Goal: Task Accomplishment & Management: Manage account settings

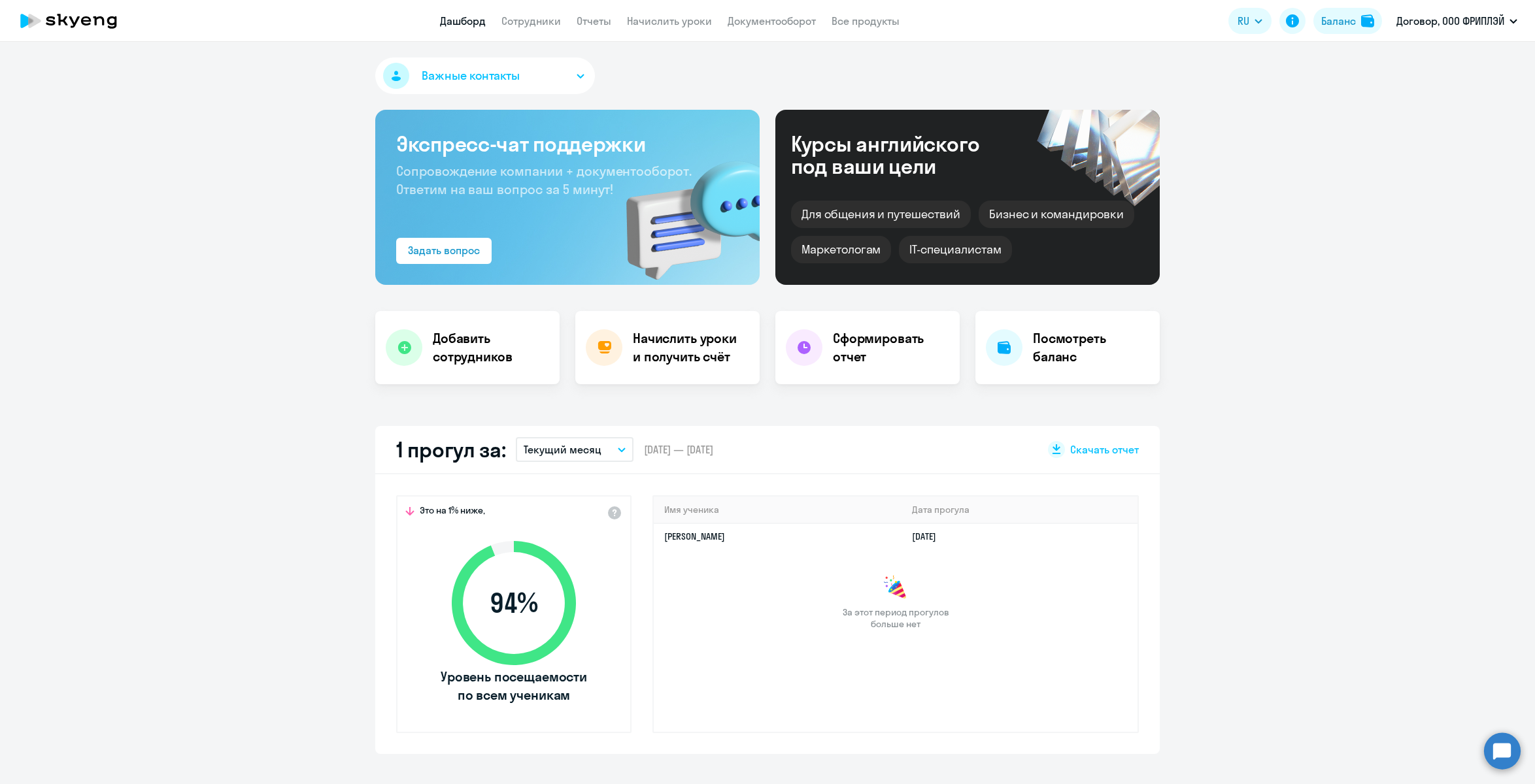
click at [614, 445] on button "Текущий месяц" at bounding box center [574, 450] width 118 height 25
click at [570, 546] on li "Текущий квартал" at bounding box center [574, 552] width 116 height 33
click at [577, 449] on p "Текущий квартал" at bounding box center [567, 449] width 87 height 16
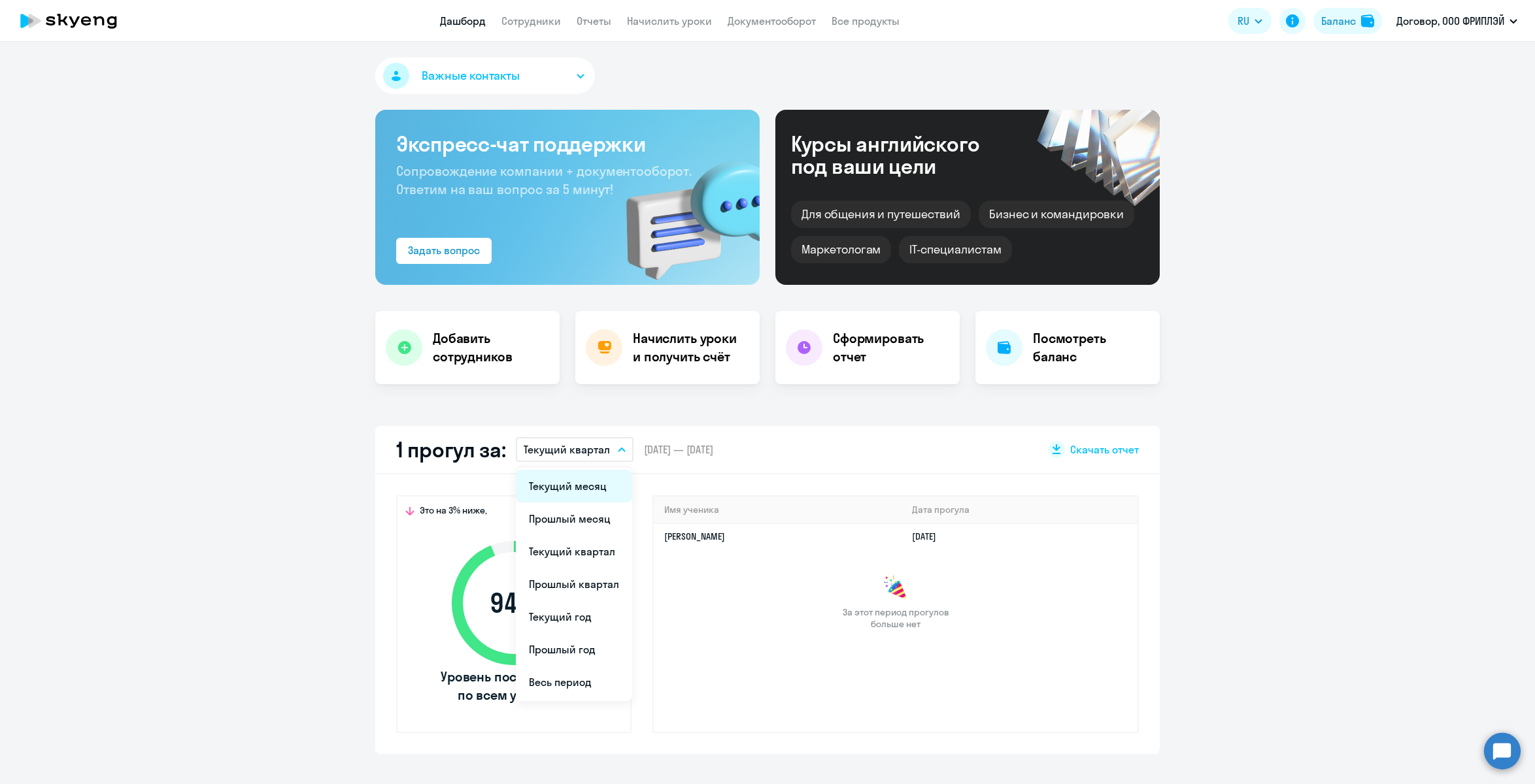
select select "30"
click at [581, 675] on li "Весь период" at bounding box center [574, 683] width 116 height 33
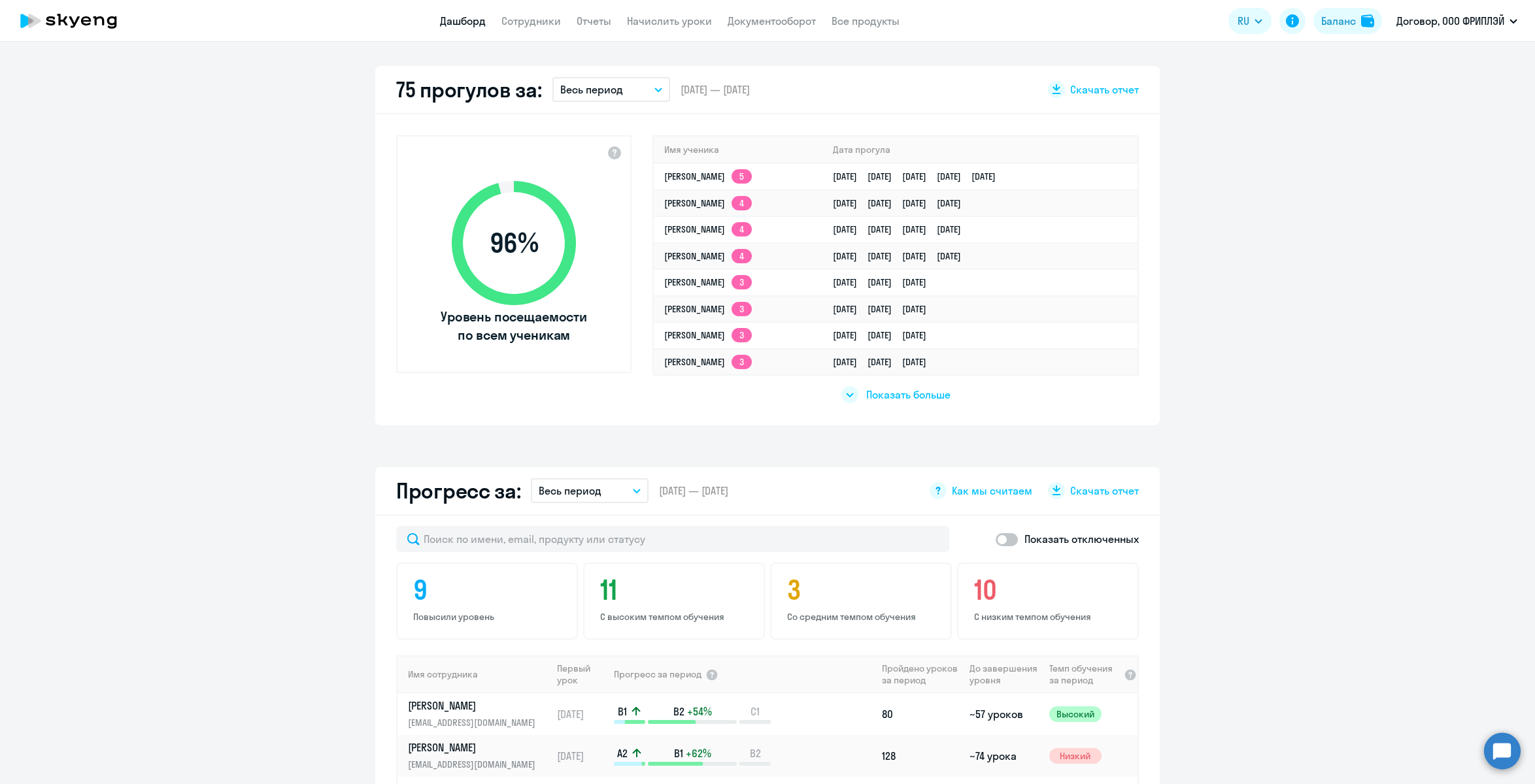
click at [866, 399] on span "Показать больше" at bounding box center [908, 395] width 84 height 14
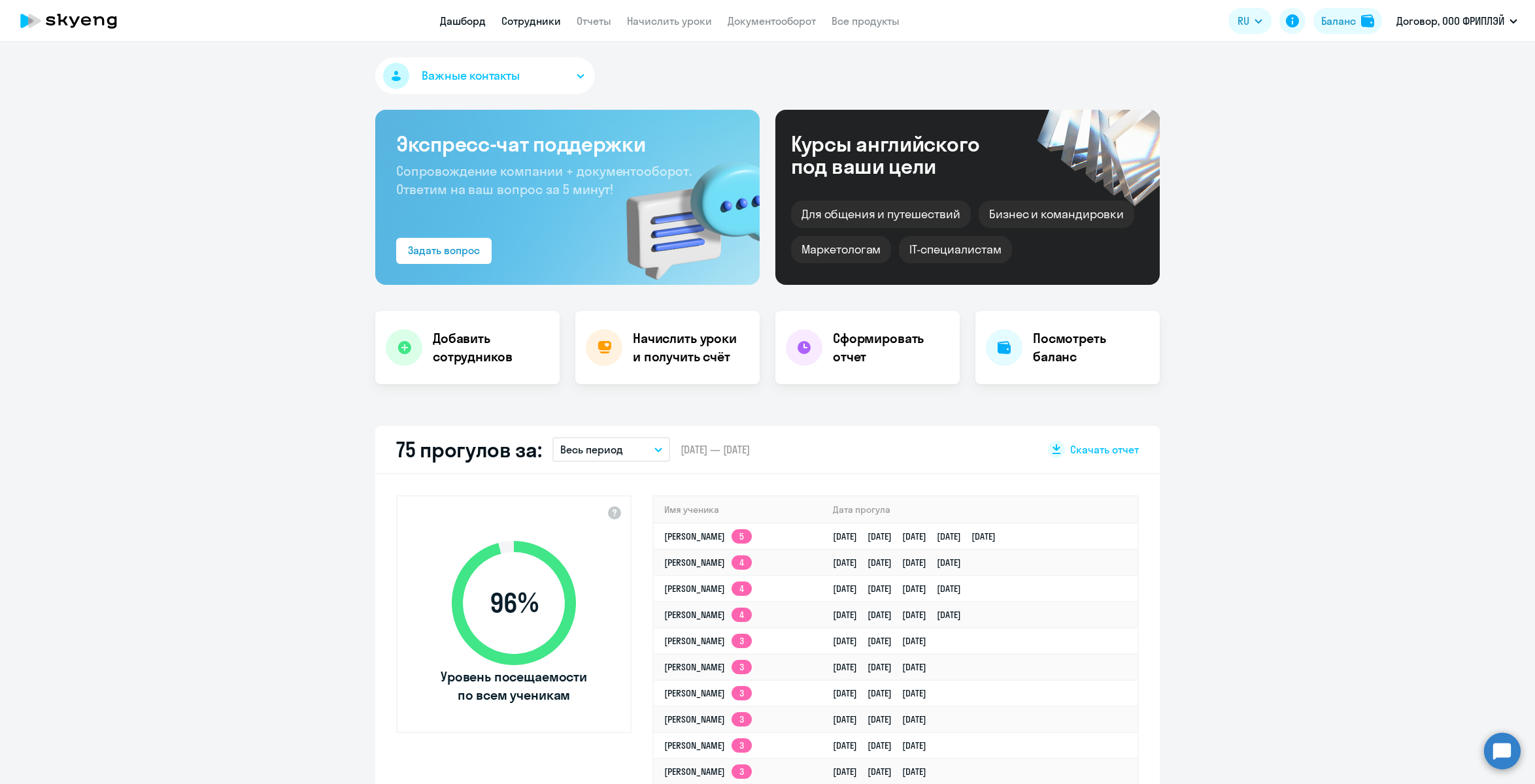
click at [519, 21] on link "Сотрудники" at bounding box center [531, 20] width 59 height 13
select select "30"
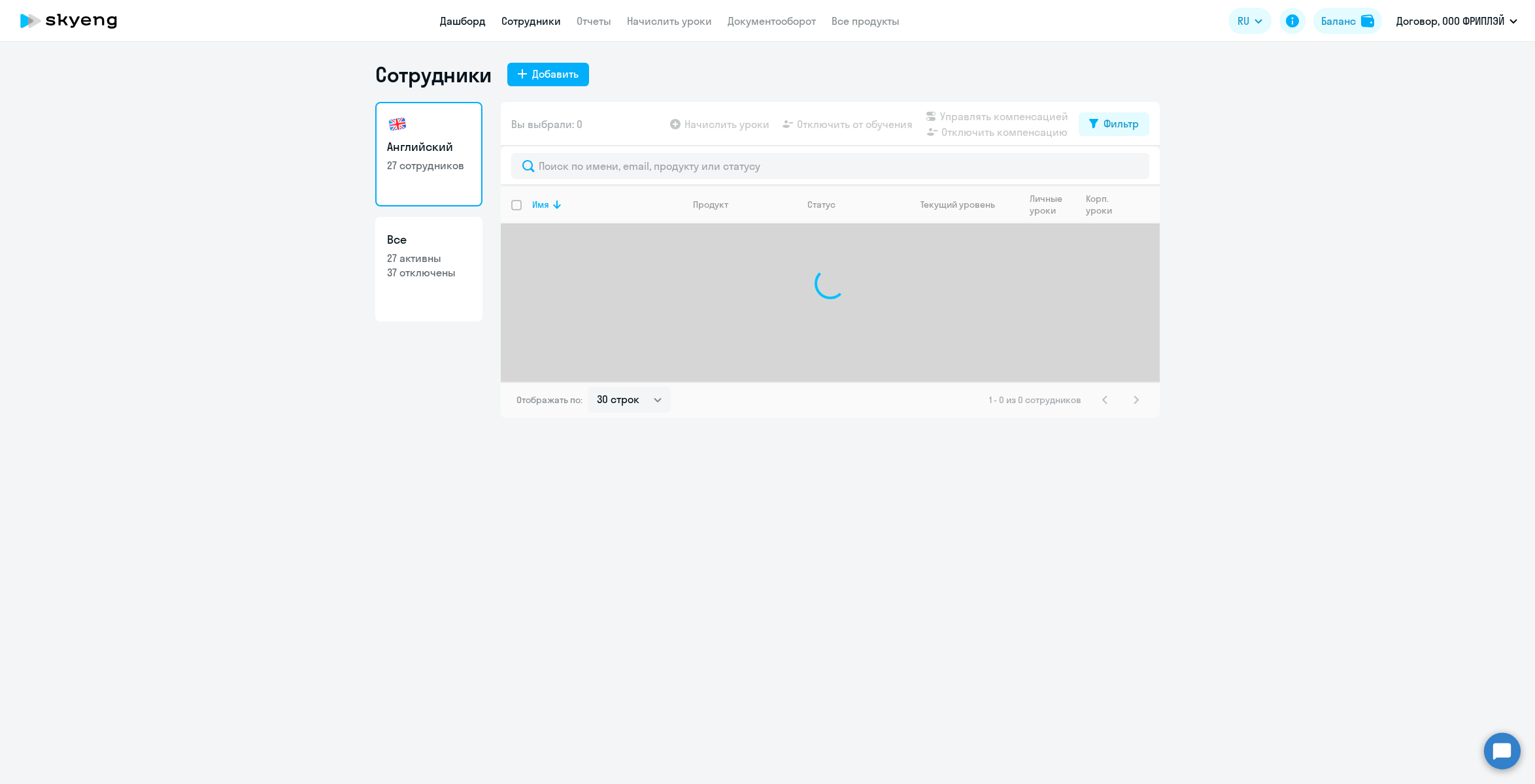
click at [470, 23] on link "Дашборд" at bounding box center [463, 20] width 46 height 13
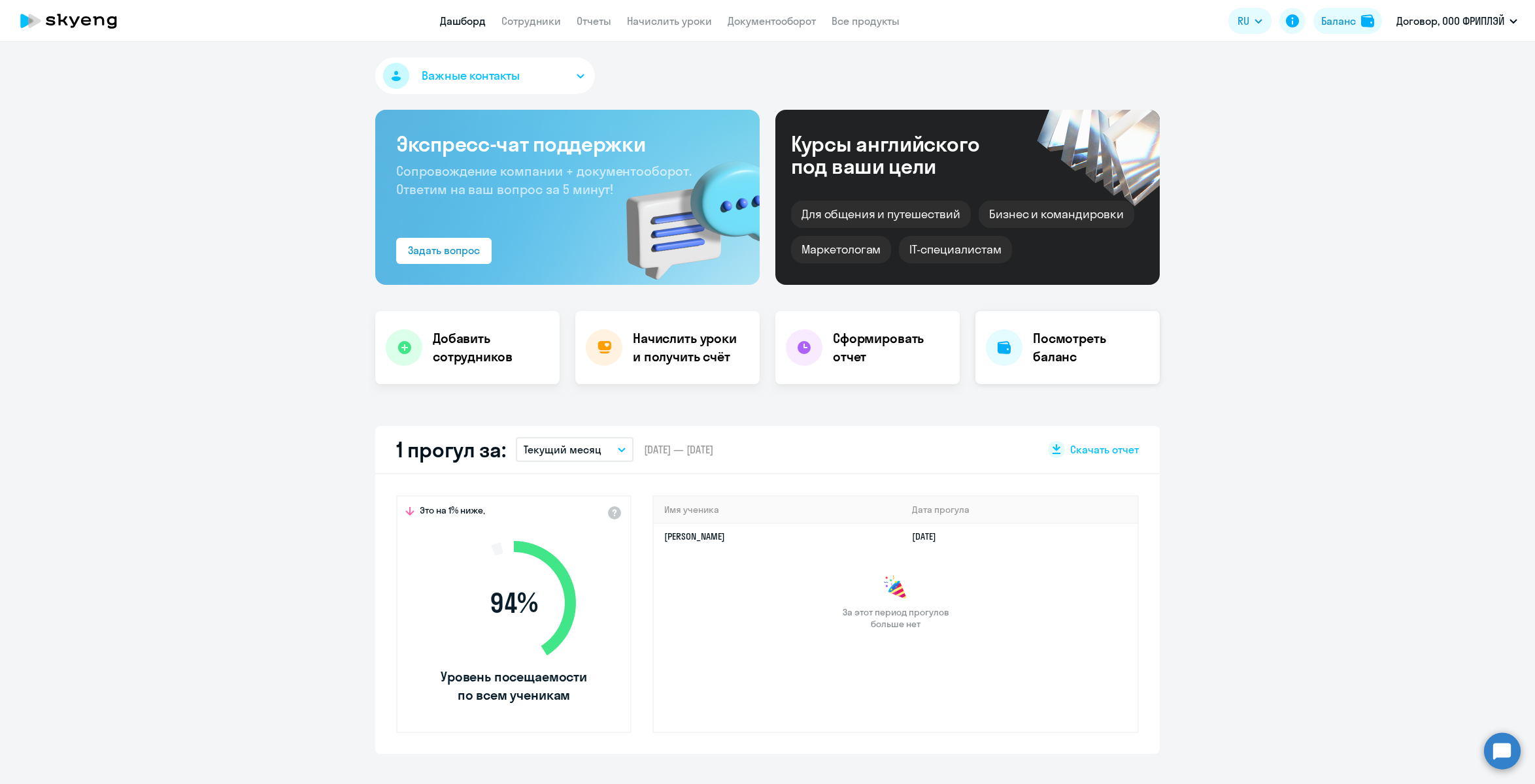
click at [1067, 365] on h4 "Посмотреть баланс" at bounding box center [1091, 347] width 116 height 37
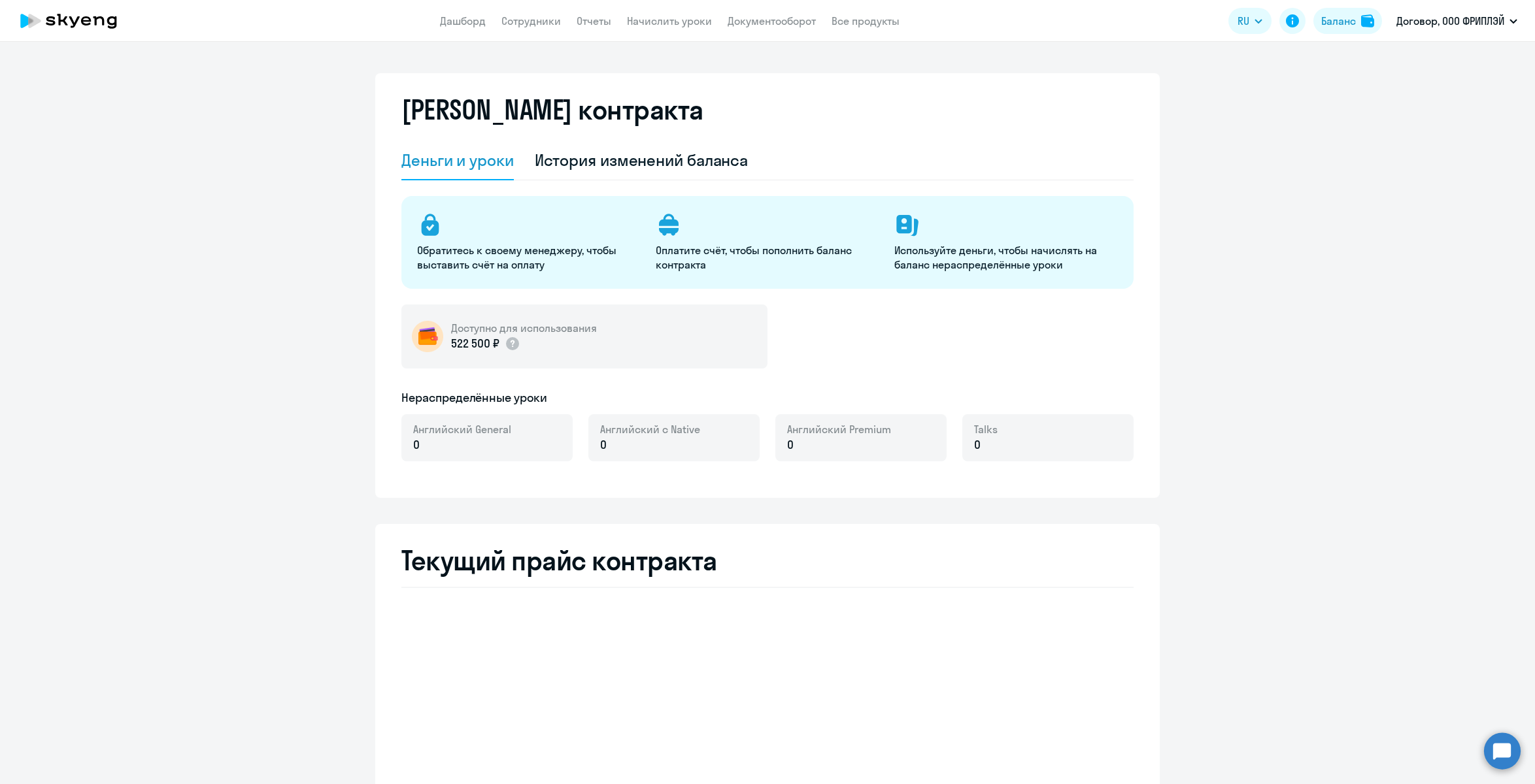
select select "english_adult_not_native_speaker"
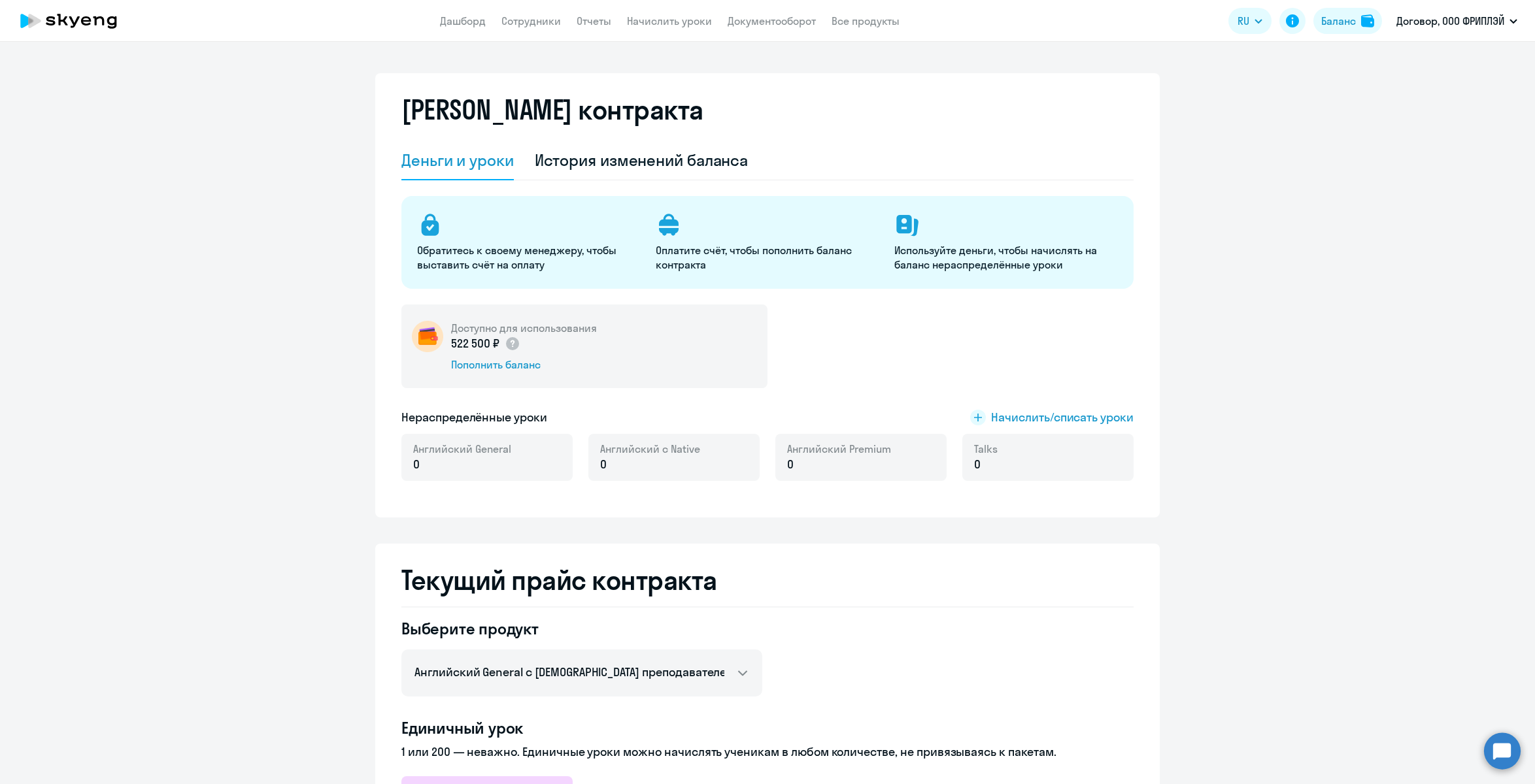
click at [582, 27] on app-menu-item-link "Отчеты" at bounding box center [594, 21] width 34 height 16
click at [592, 20] on link "Отчеты" at bounding box center [594, 20] width 34 height 13
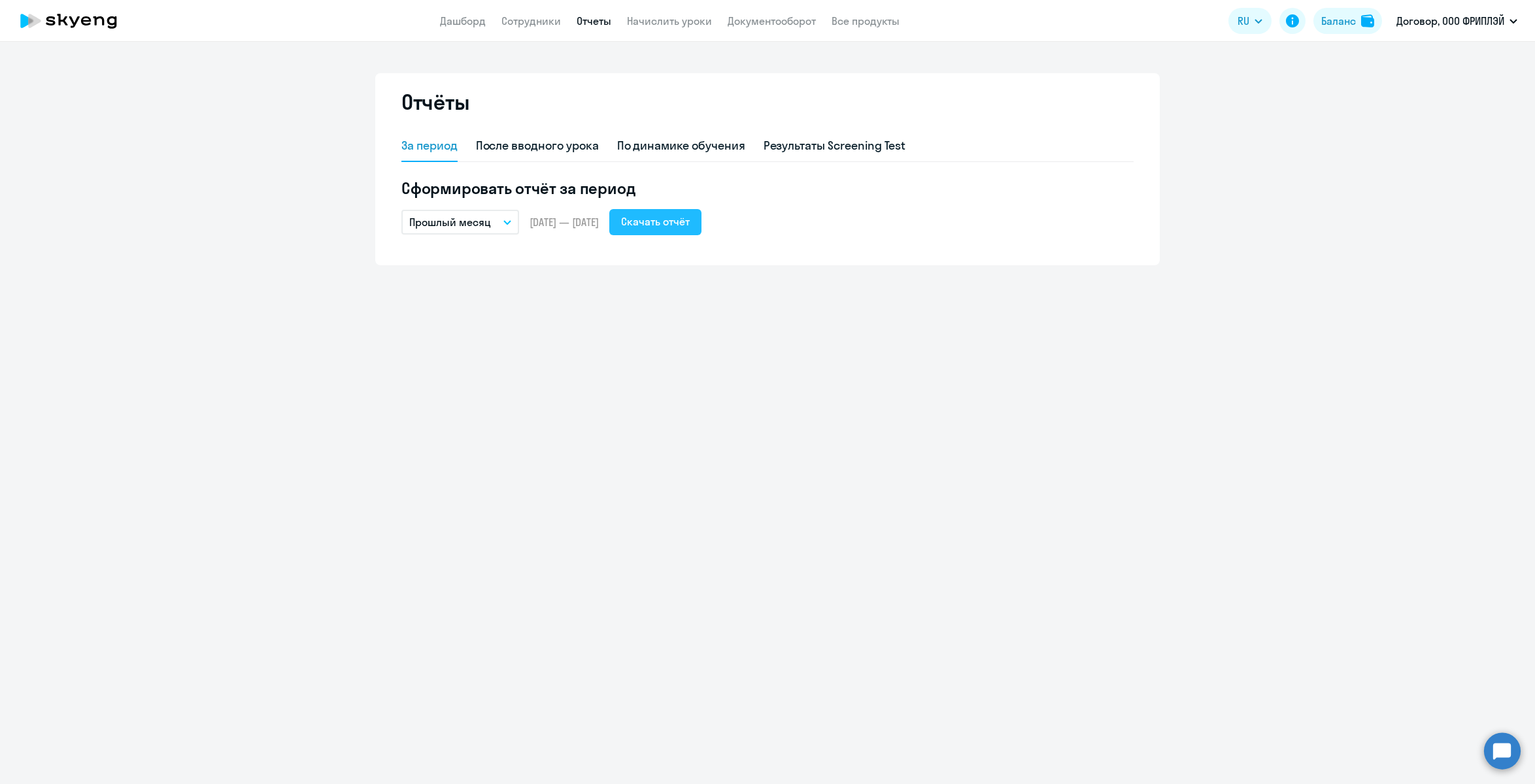
click at [690, 225] on div "Скачать отчёт" at bounding box center [656, 222] width 69 height 16
click at [468, 21] on link "Дашборд" at bounding box center [463, 20] width 46 height 13
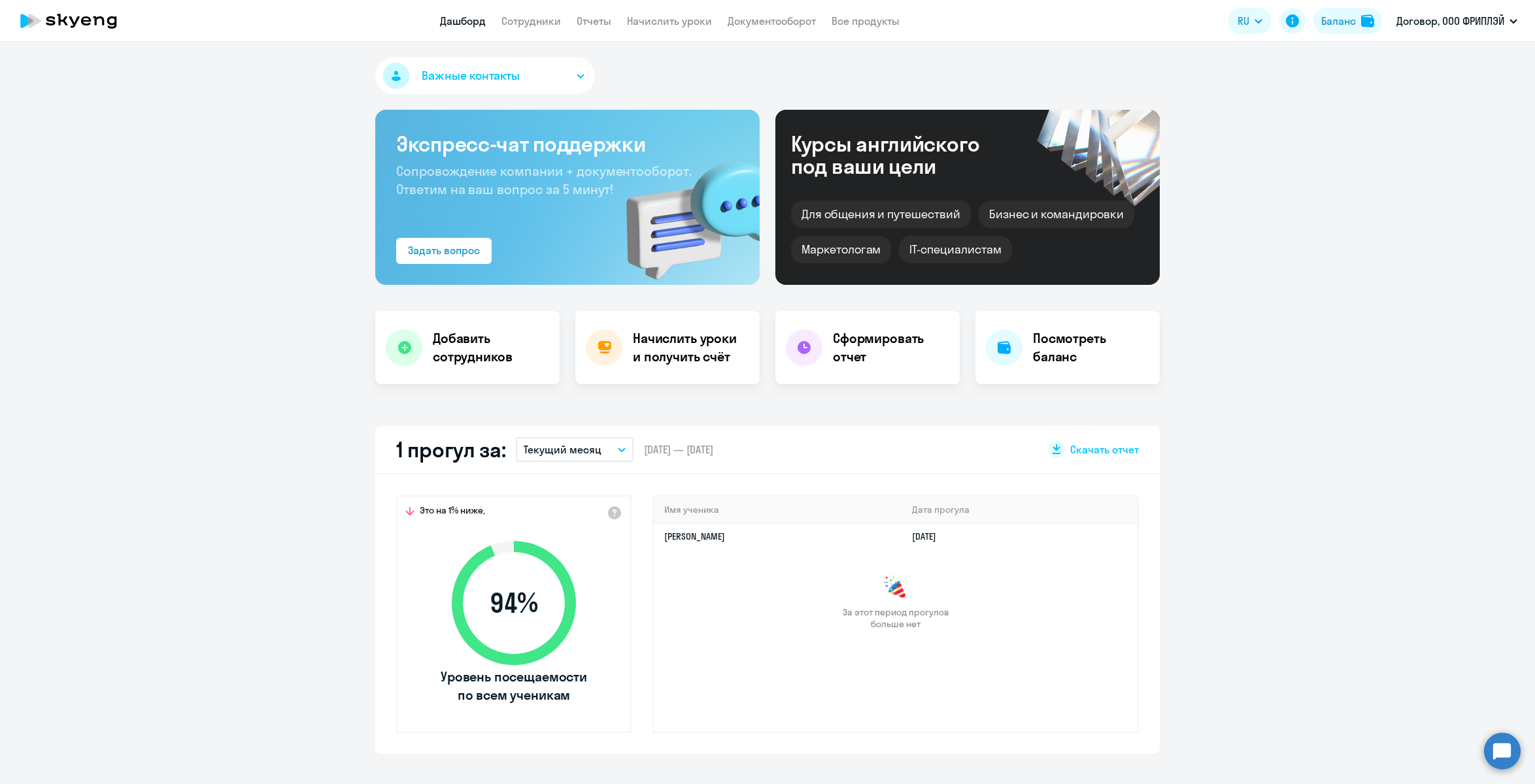
select select "30"
click at [1067, 340] on h4 "Посмотреть баланс" at bounding box center [1091, 347] width 116 height 37
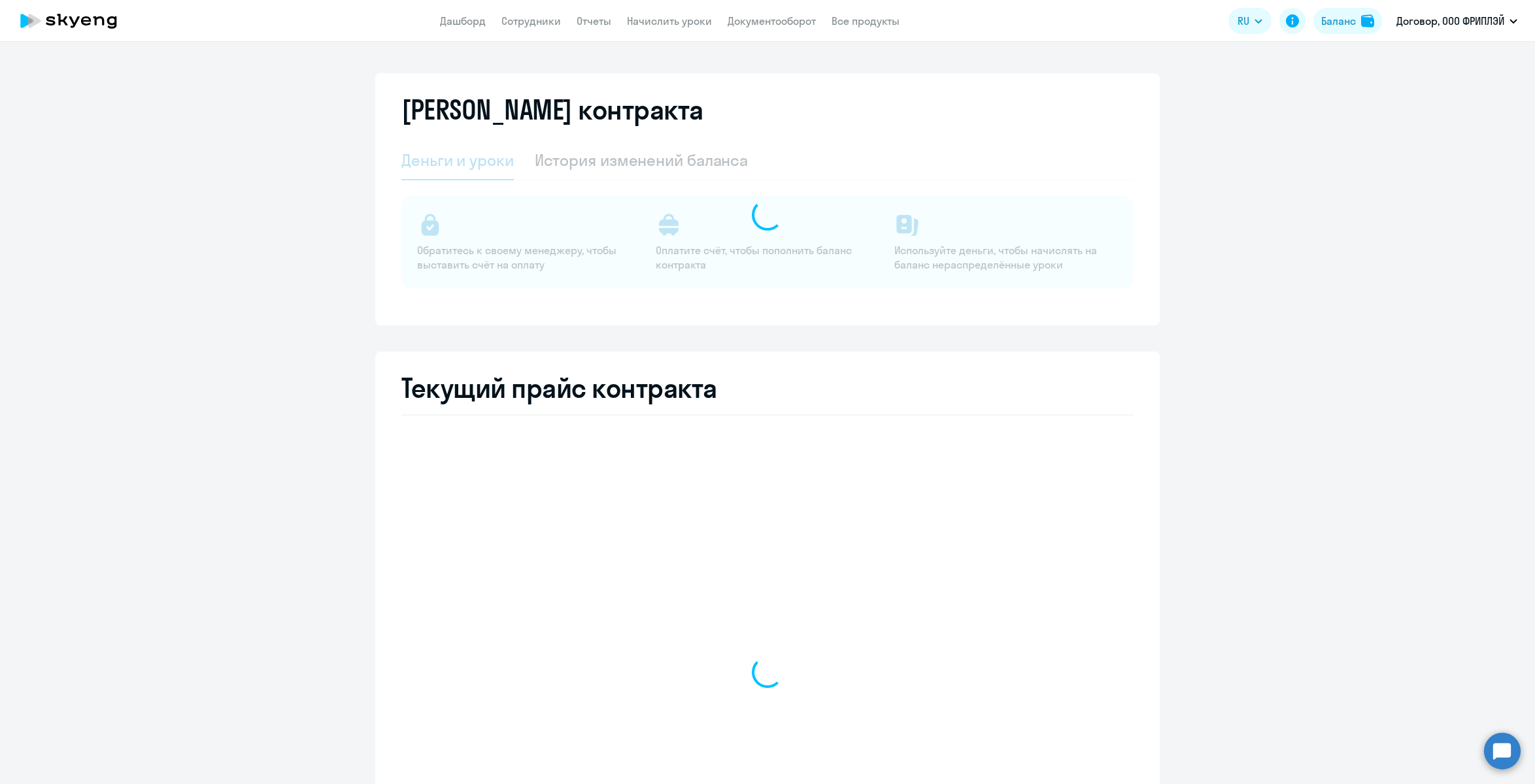
select select "english_adult_not_native_speaker"
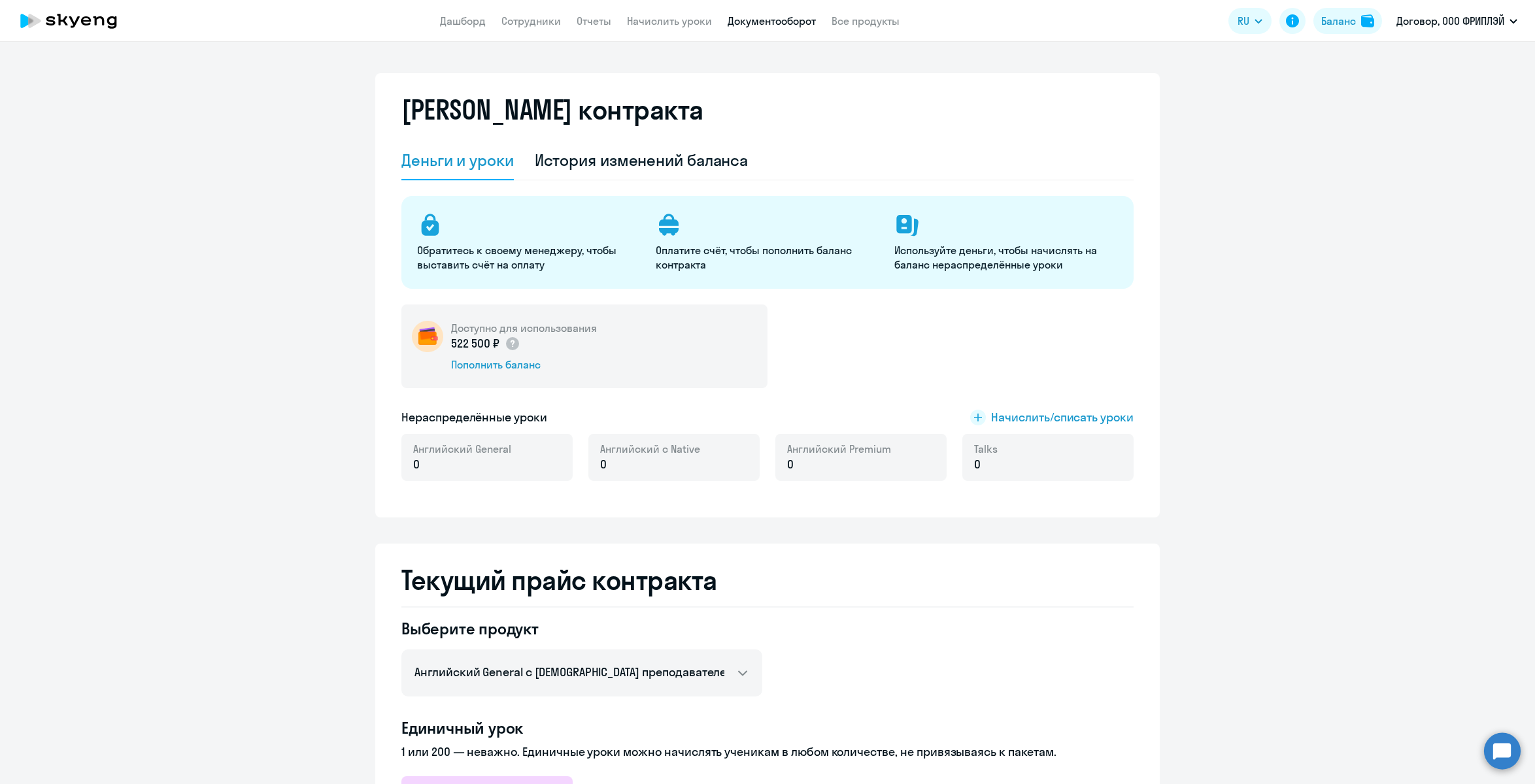
click at [749, 20] on link "Документооборот" at bounding box center [772, 20] width 88 height 13
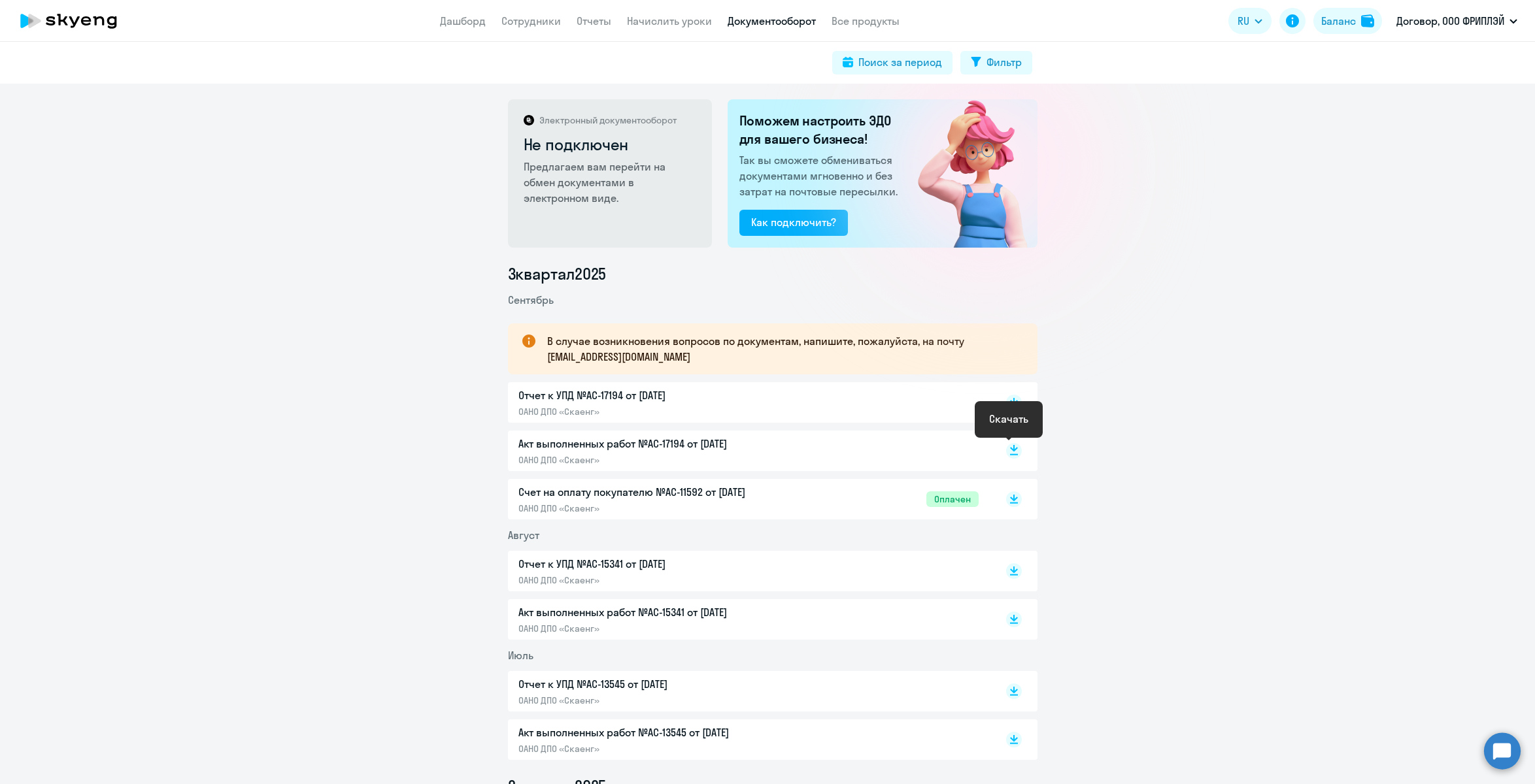
click at [1006, 449] on rect at bounding box center [1014, 451] width 16 height 16
click at [1010, 404] on rect at bounding box center [1014, 403] width 16 height 16
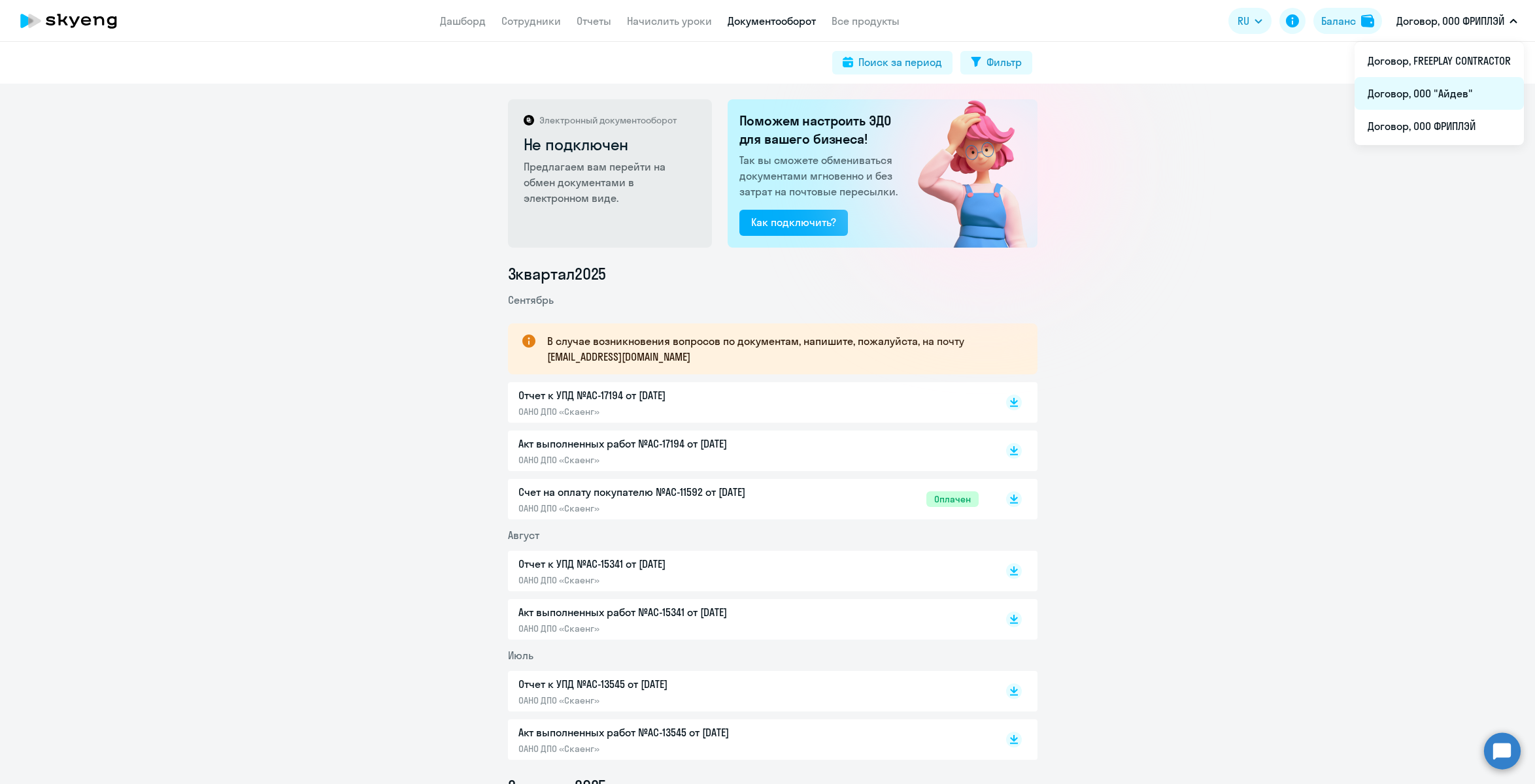
click at [1455, 103] on li "Договор, ООО "Айдев"" at bounding box center [1439, 94] width 169 height 33
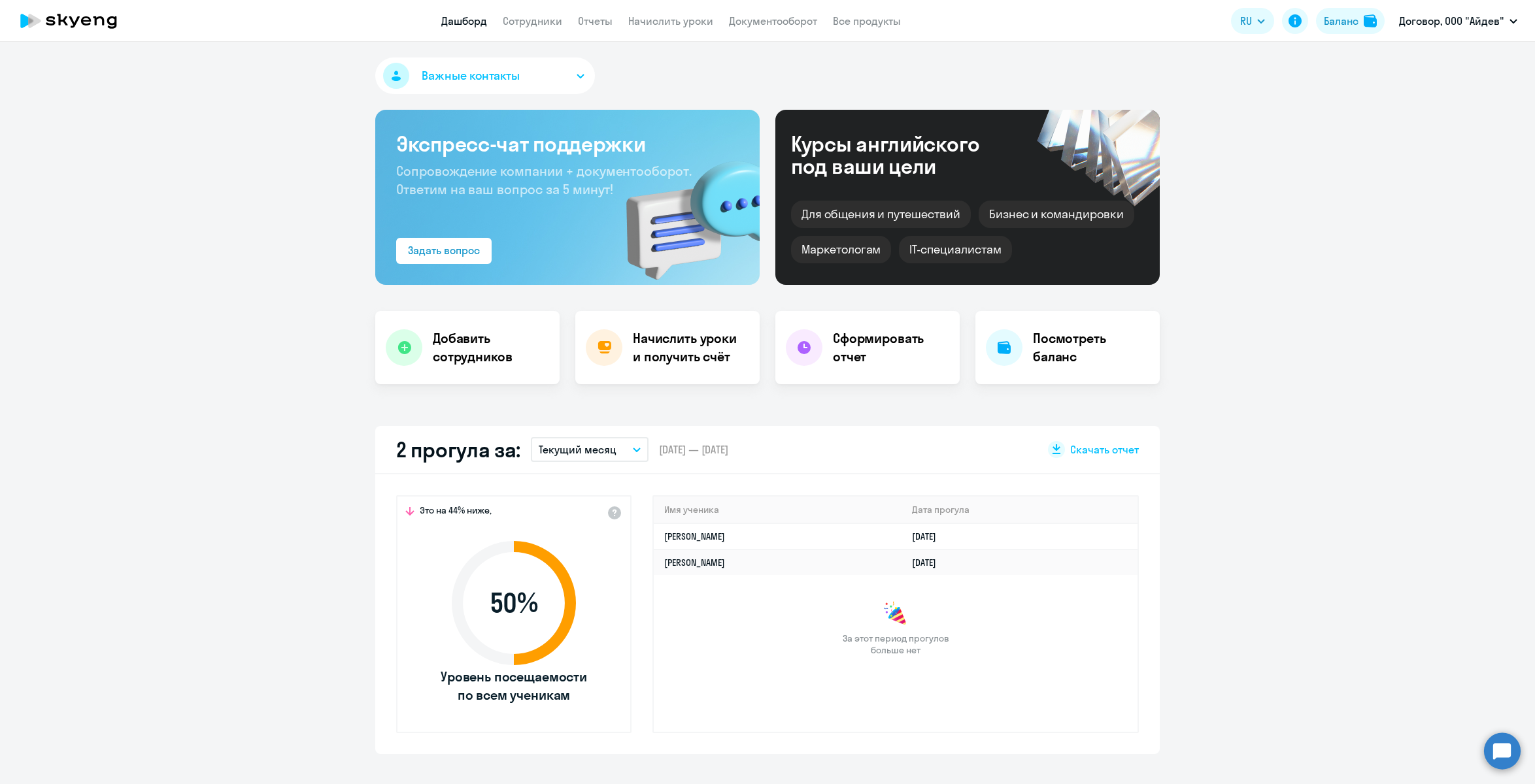
select select "30"
click at [600, 447] on p "Текущий месяц" at bounding box center [577, 449] width 78 height 16
click at [602, 549] on li "Текущий квартал" at bounding box center [588, 552] width 116 height 33
click at [1455, 96] on li "Договор, ООО "Айдев"" at bounding box center [1439, 94] width 169 height 33
click at [534, 15] on link "Сотрудники" at bounding box center [532, 20] width 59 height 13
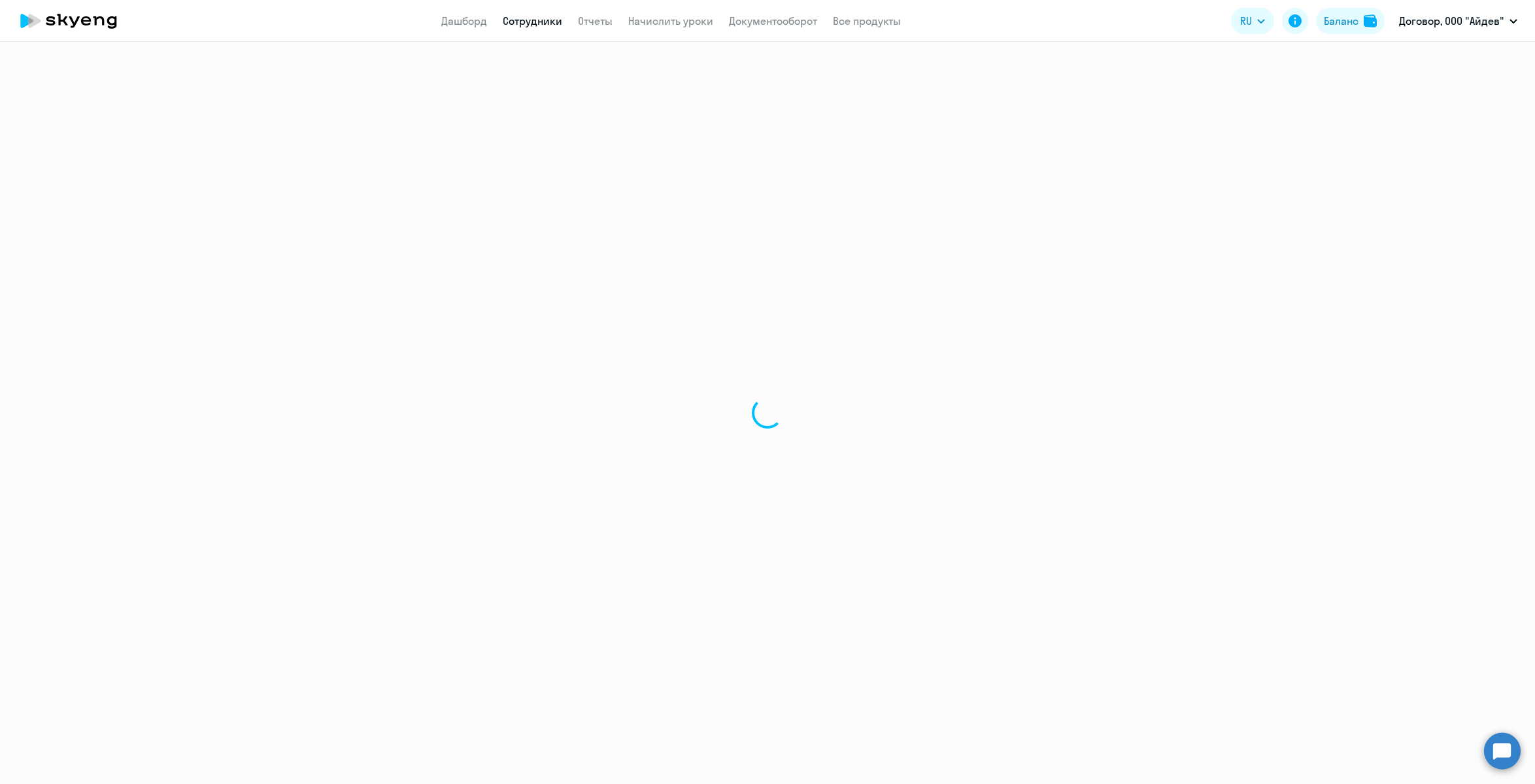
select select "30"
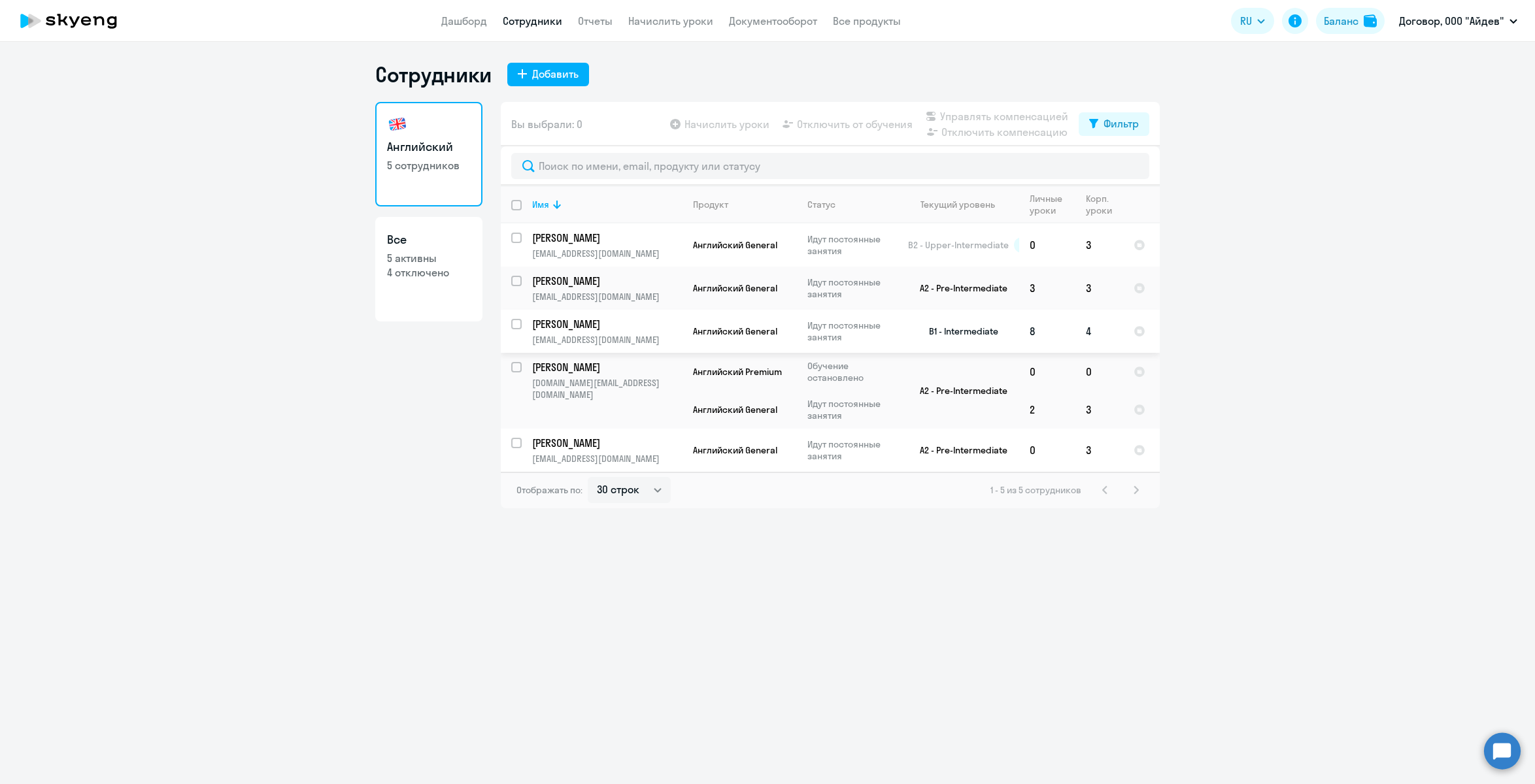
click at [518, 326] on input "select row 14974673" at bounding box center [524, 332] width 27 height 27
checkbox input "true"
click at [810, 126] on span "Отключить от обучения" at bounding box center [855, 124] width 115 height 16
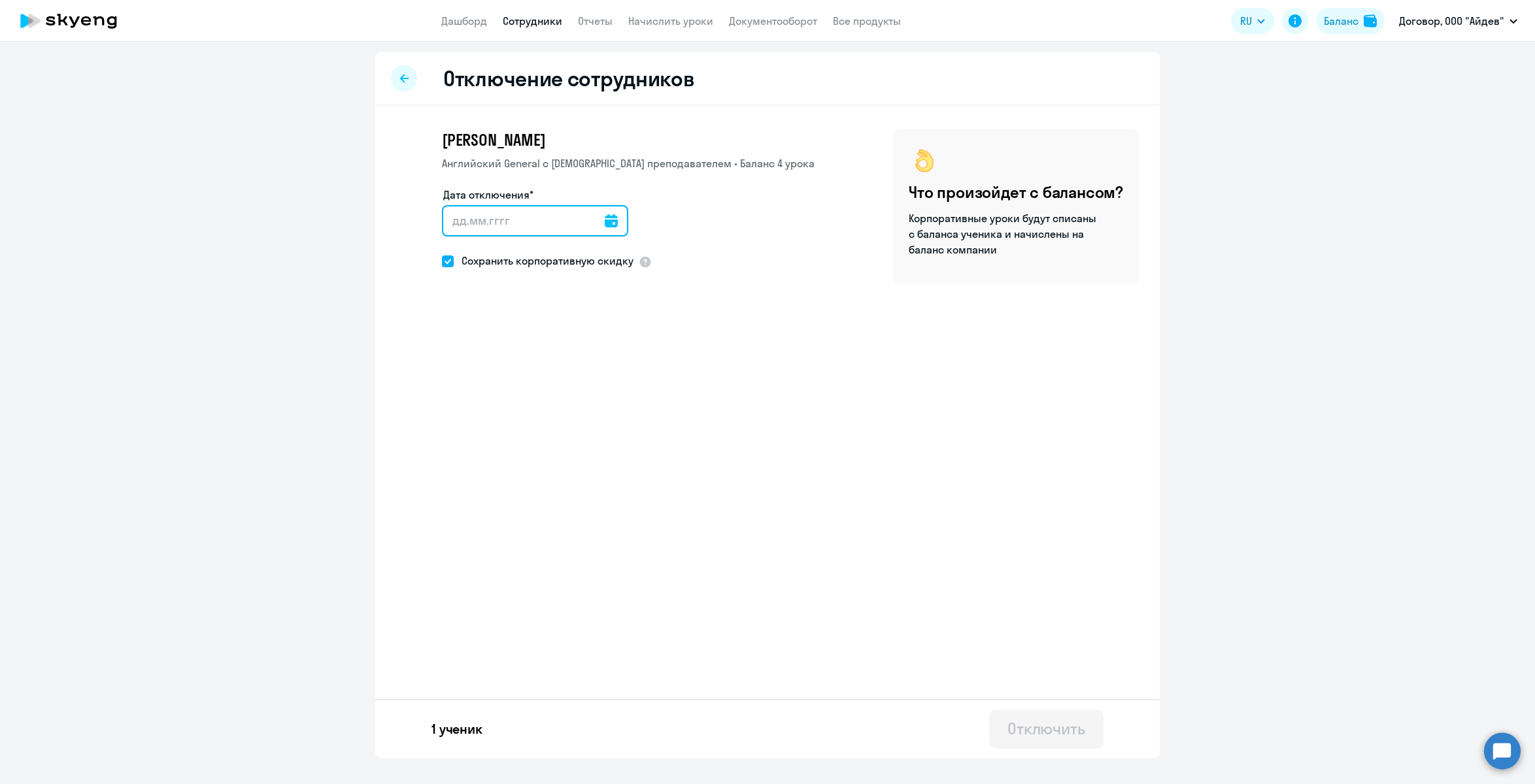
click at [542, 233] on input "Дата отключения*" at bounding box center [535, 221] width 187 height 31
click at [605, 222] on icon at bounding box center [611, 221] width 13 height 13
click at [509, 371] on span "8" at bounding box center [513, 370] width 23 height 23
type input "[DATE]"
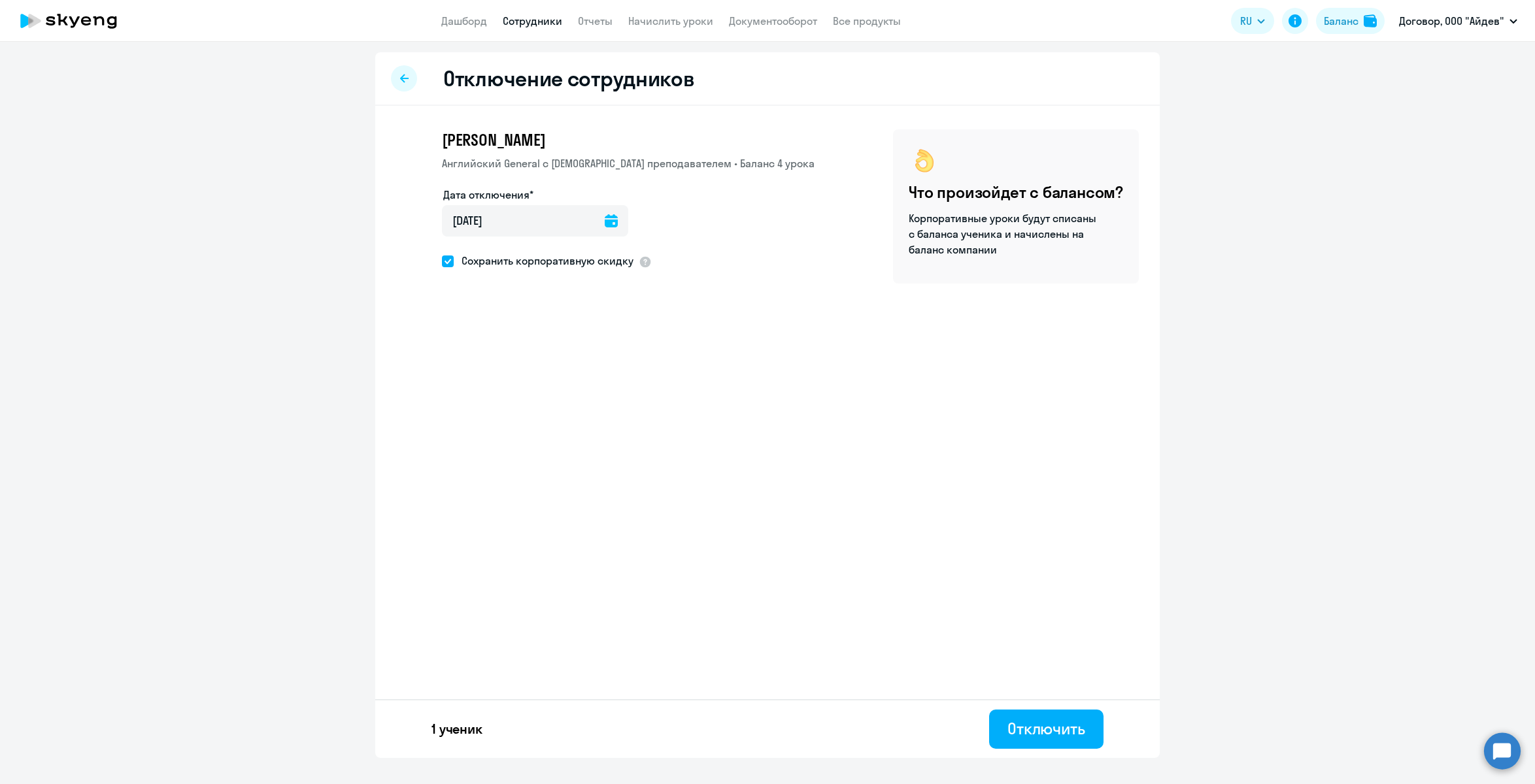
click at [446, 264] on span at bounding box center [447, 261] width 12 height 12
click at [442, 261] on input "Сохранить корпоративную скидку" at bounding box center [442, 261] width 1 height 1
checkbox input "false"
click at [1050, 745] on button "Отключить" at bounding box center [1046, 729] width 115 height 39
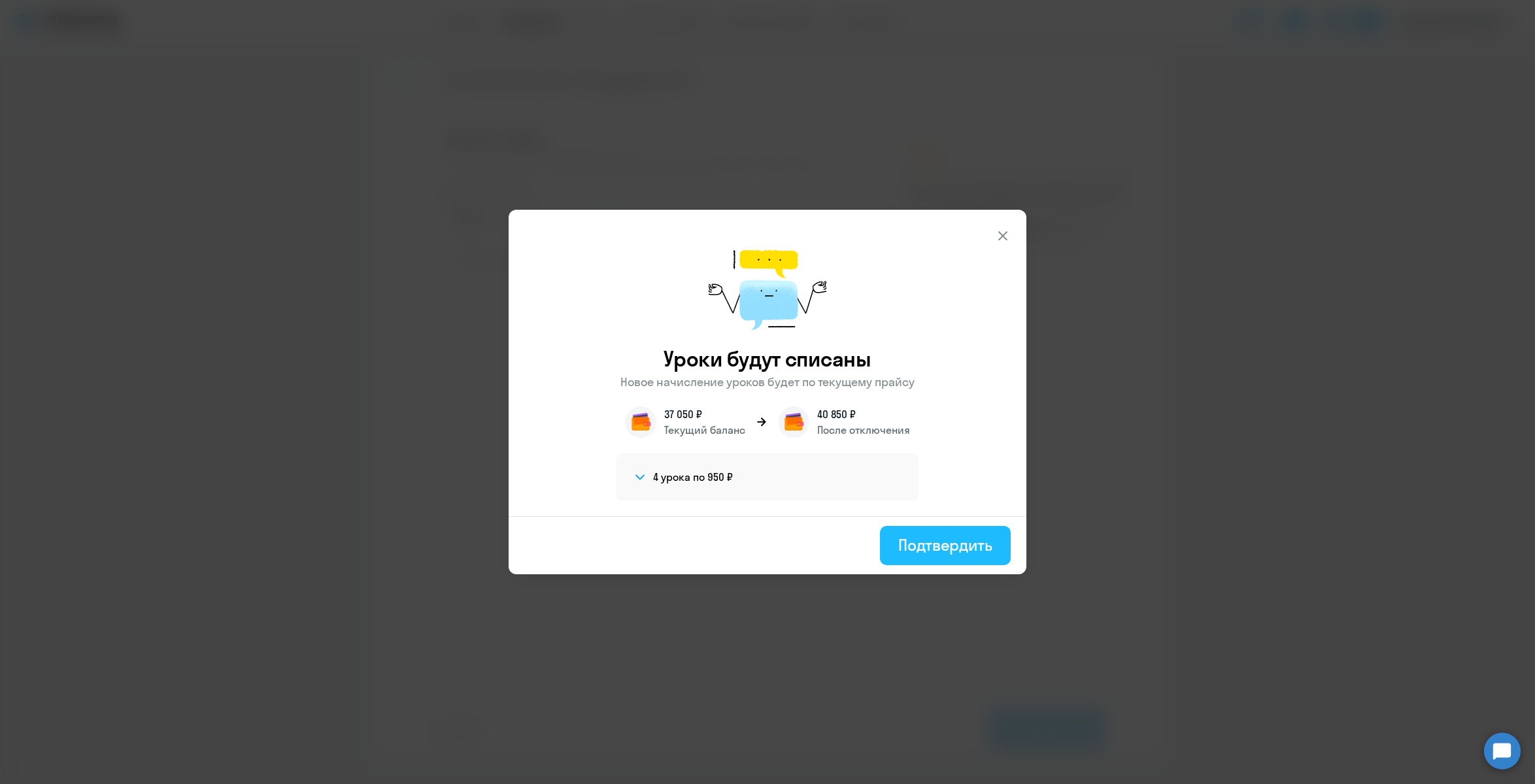
click at [968, 550] on div "Подтвердить" at bounding box center [945, 545] width 94 height 21
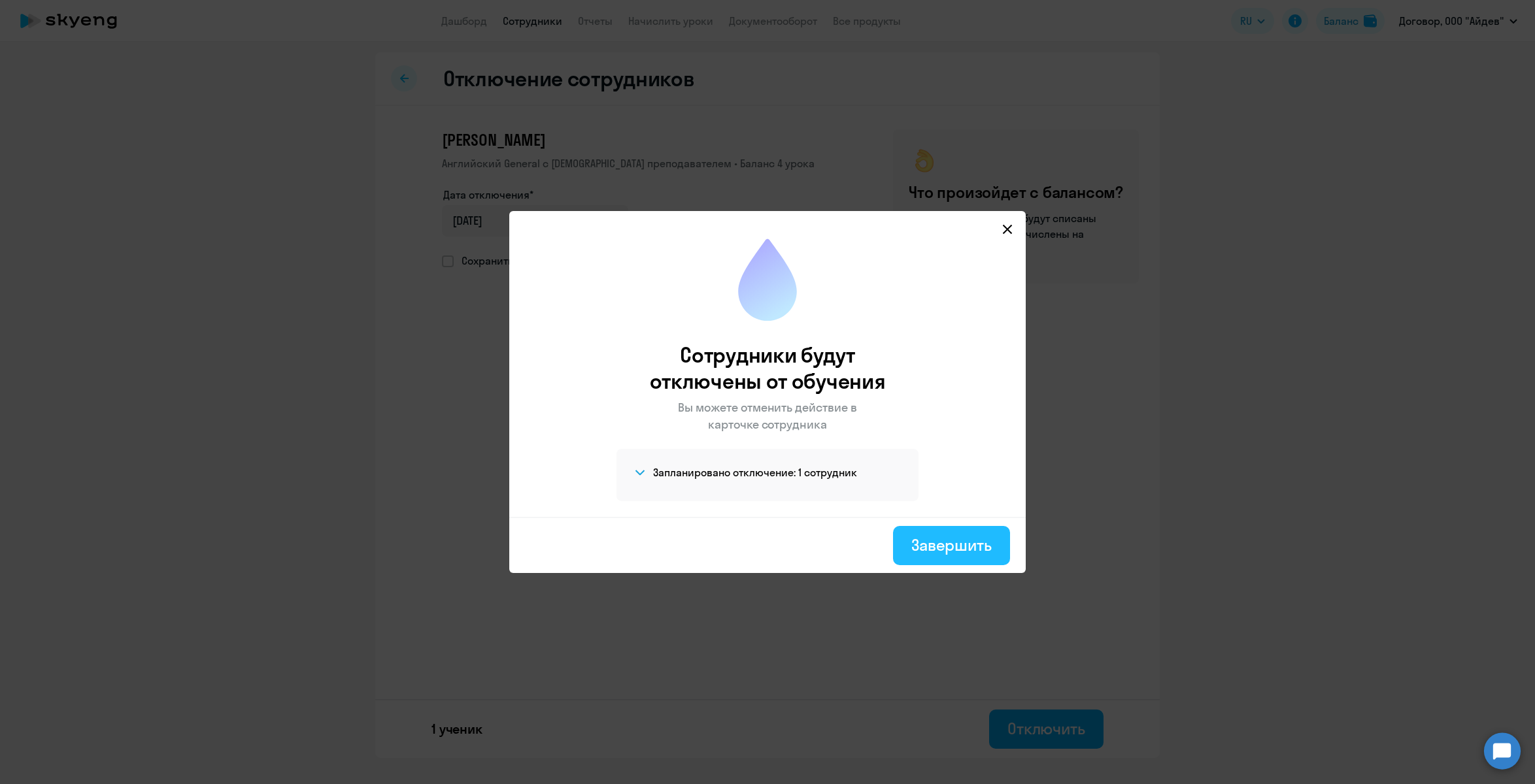
click at [951, 533] on button "Завершить" at bounding box center [951, 545] width 117 height 39
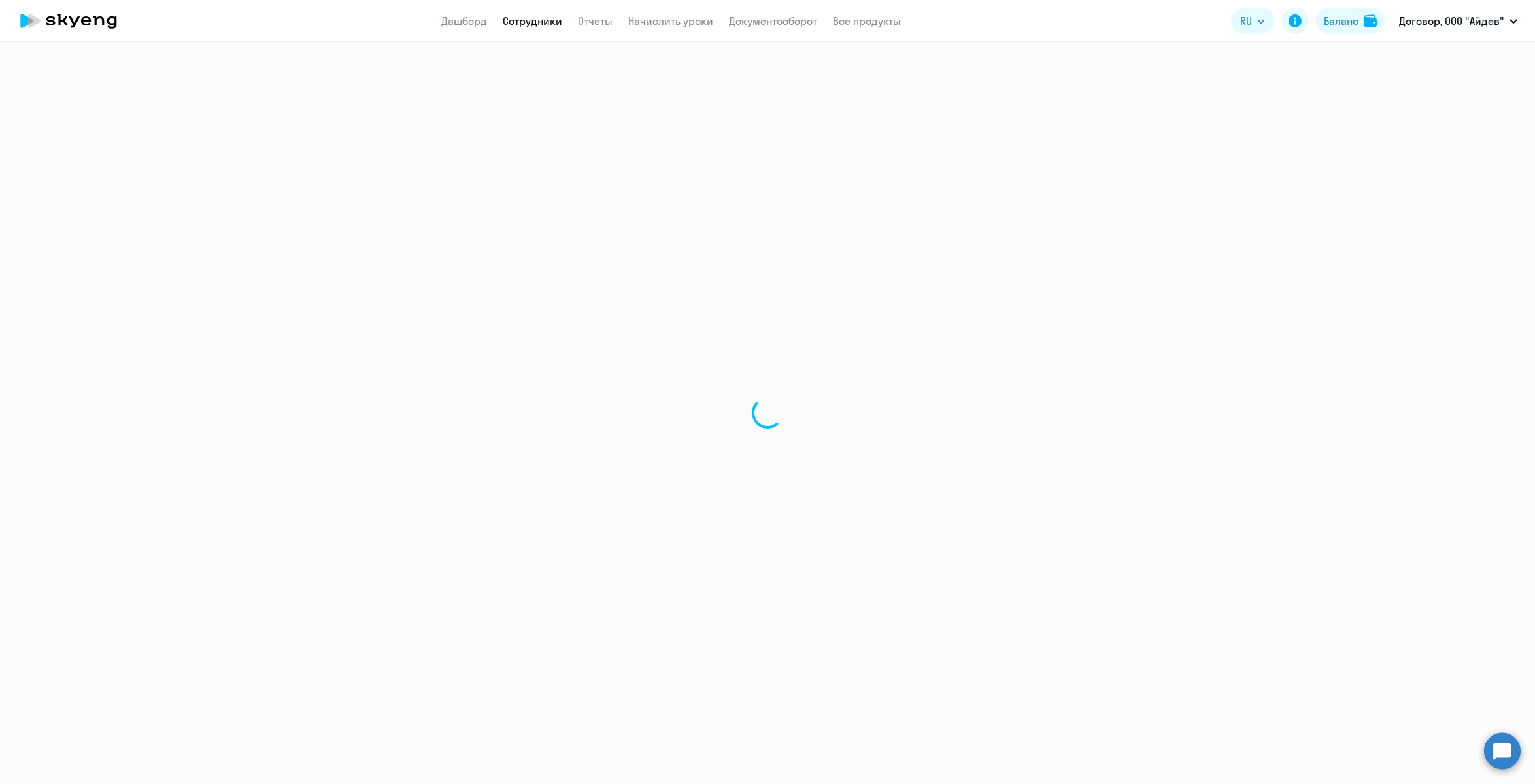
select select "30"
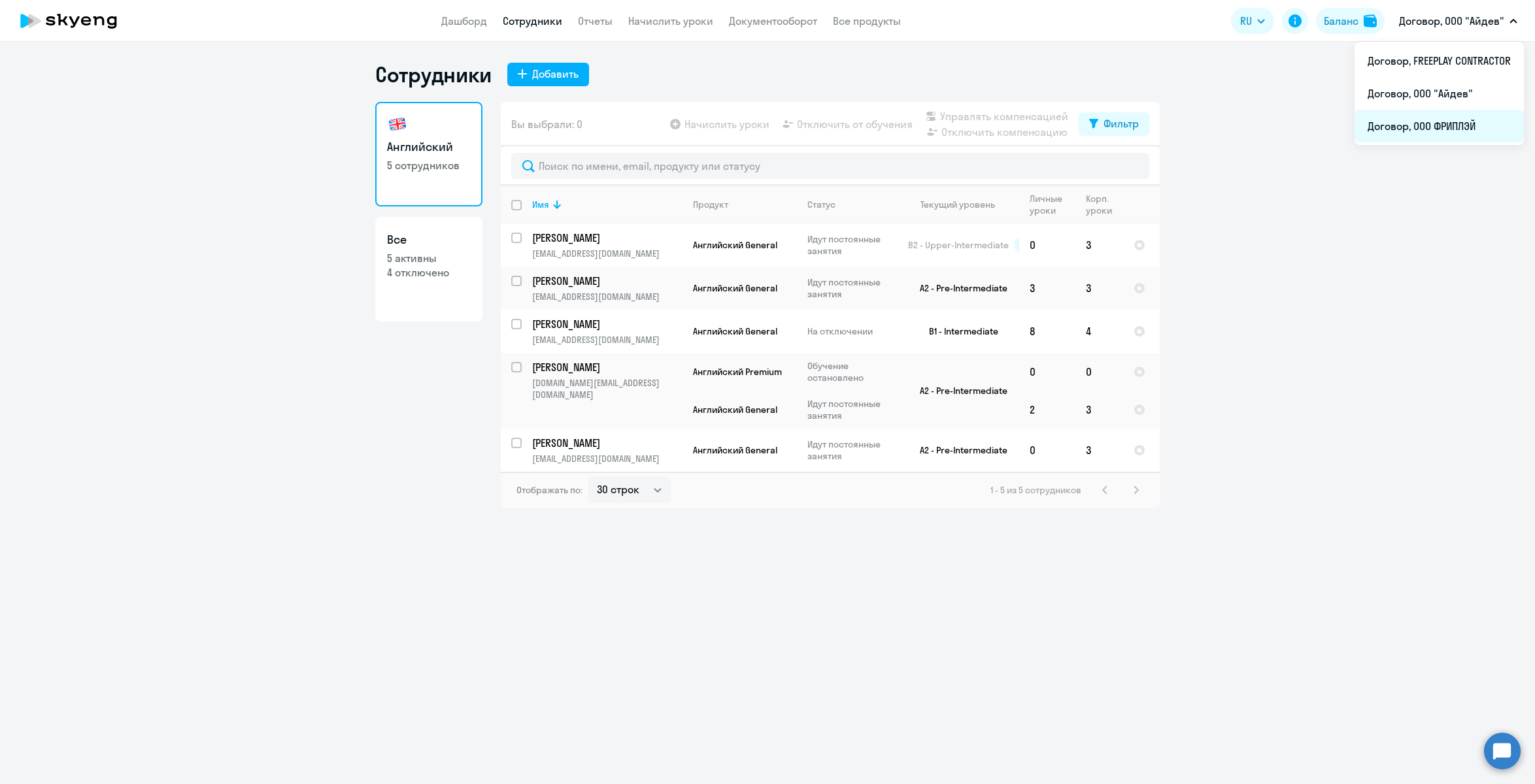
click at [1469, 119] on li "Договор, ООО ФРИПЛЭЙ" at bounding box center [1439, 126] width 169 height 33
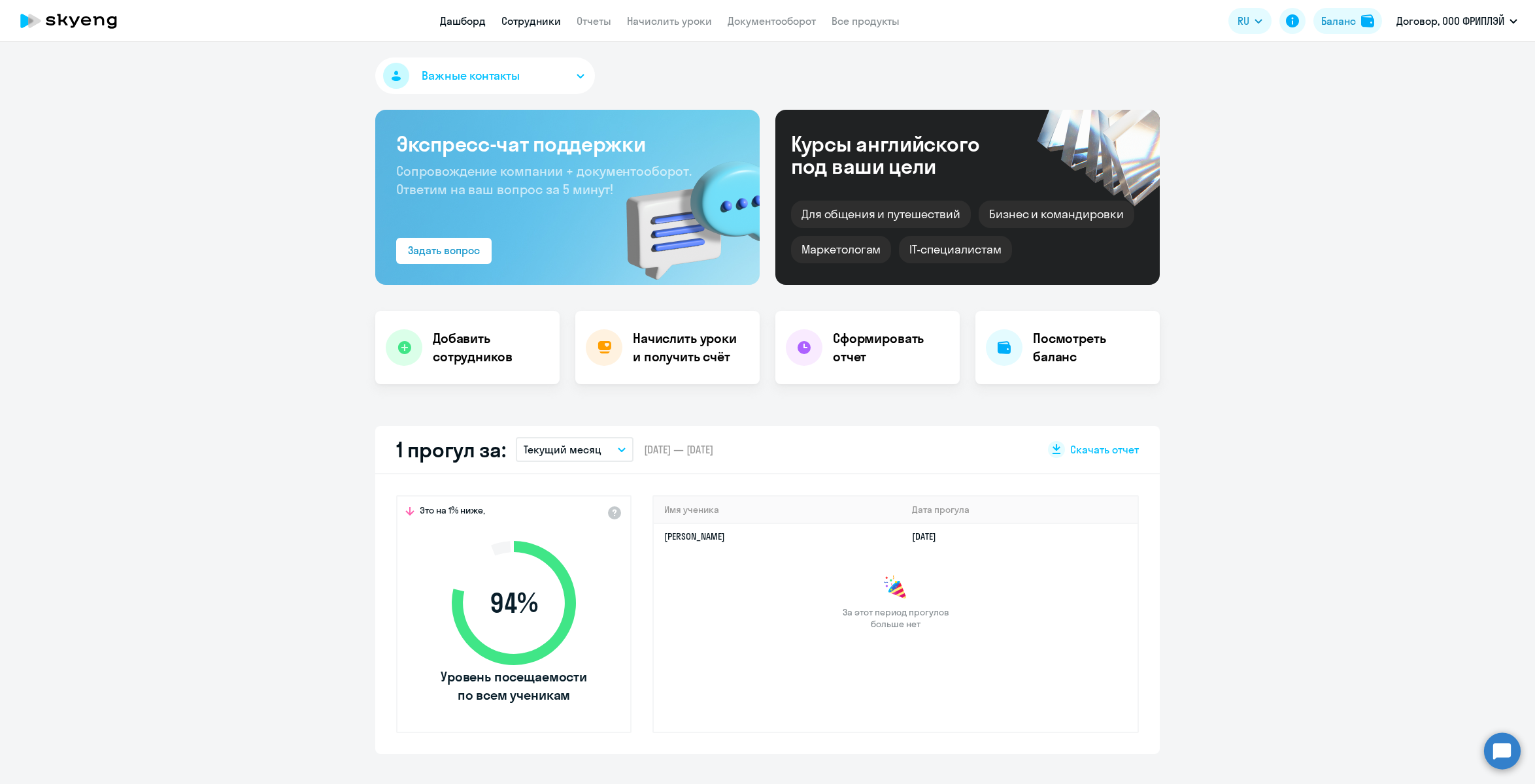
click at [514, 25] on link "Сотрудники" at bounding box center [531, 20] width 59 height 13
select select "30"
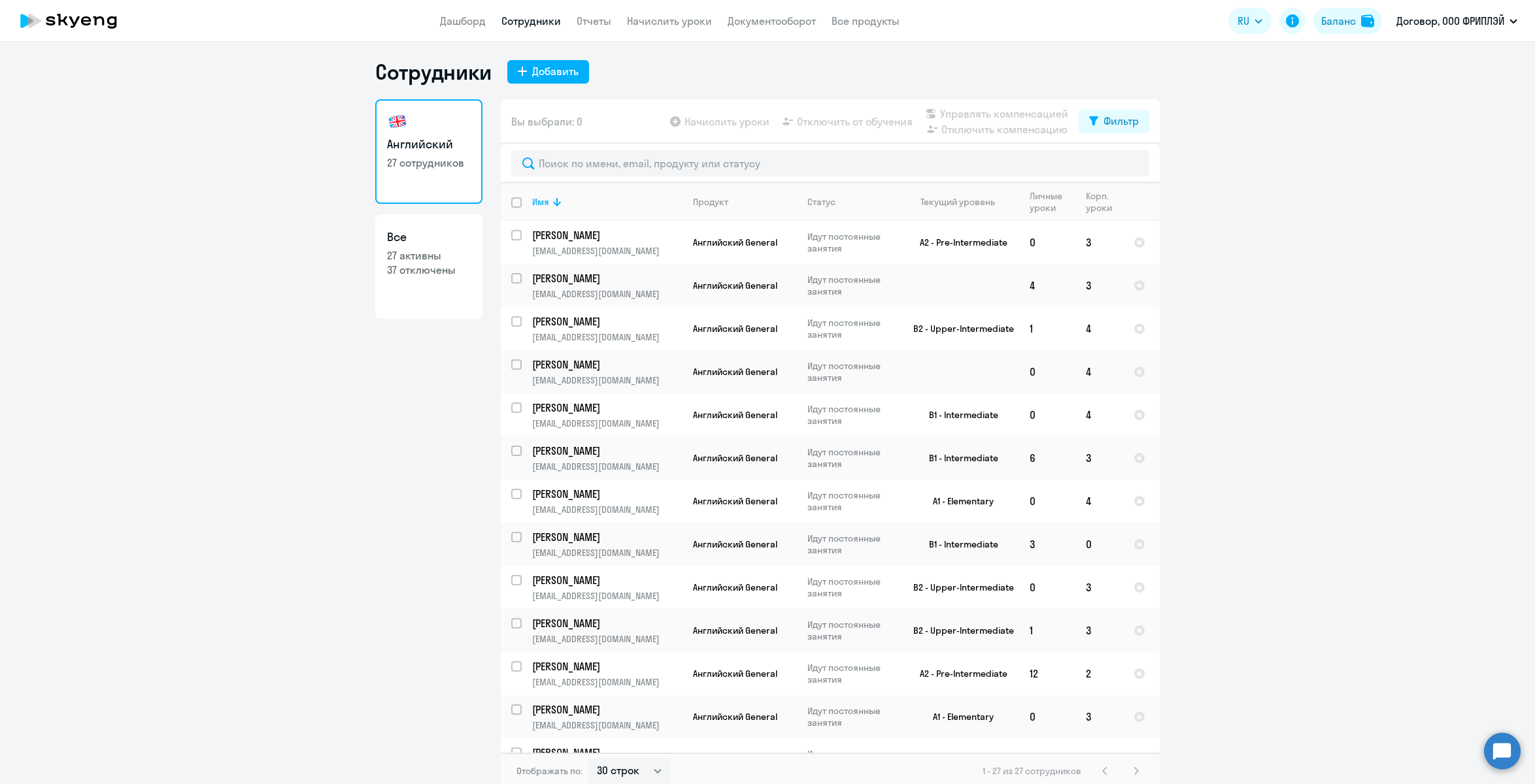
scroll to position [5, 0]
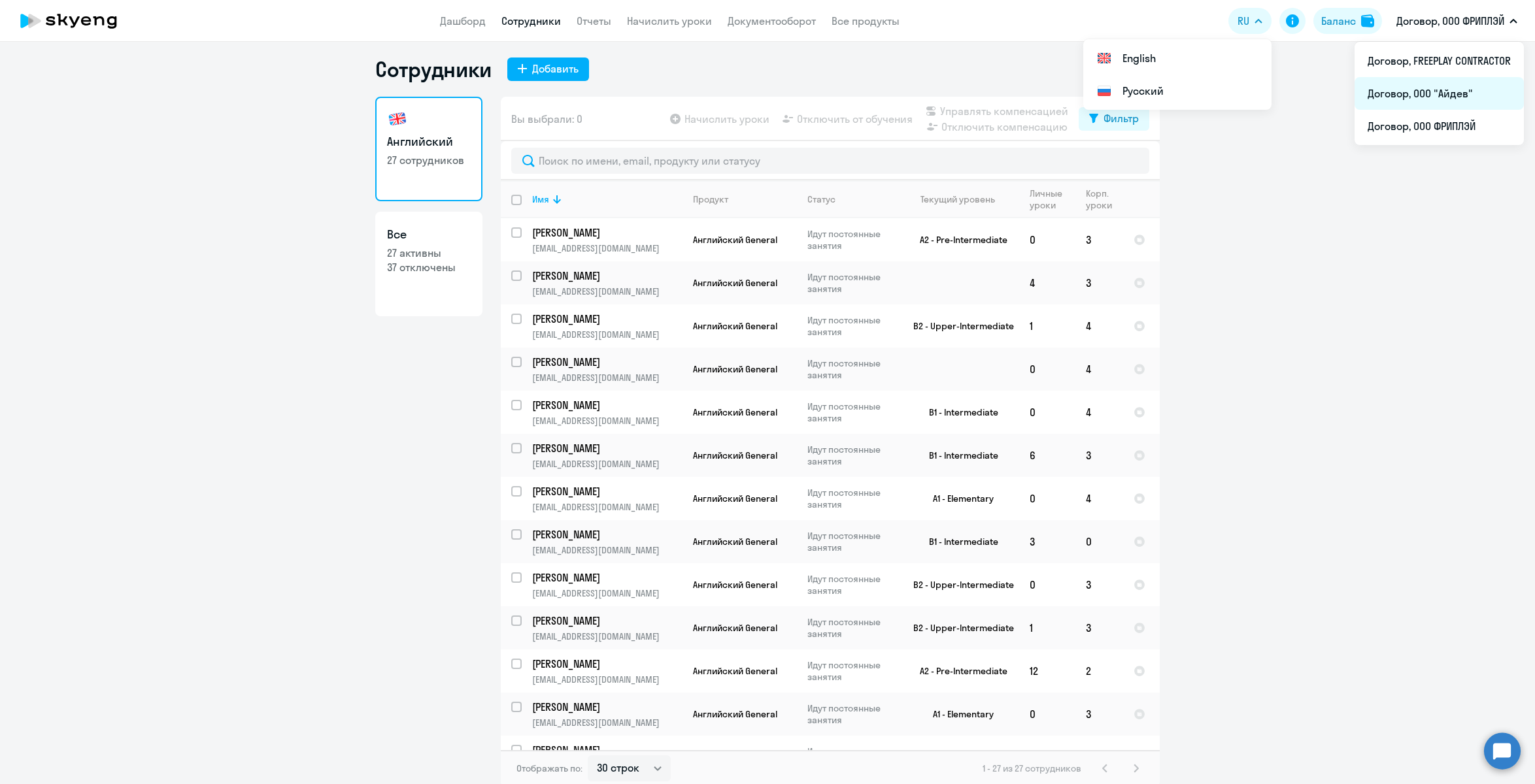
click at [1447, 101] on li "Договор, ООО "Айдев"" at bounding box center [1439, 94] width 169 height 33
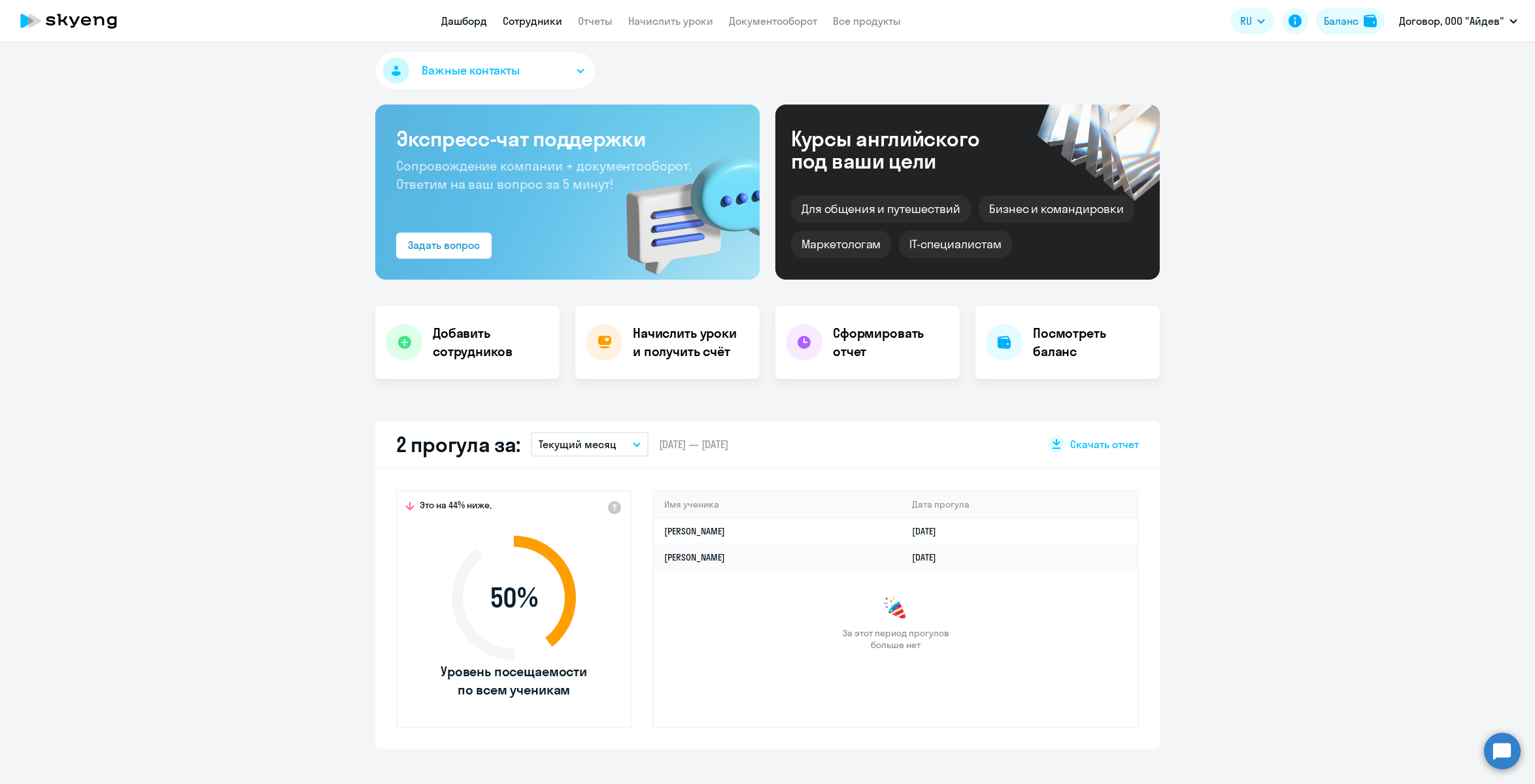
click at [548, 22] on link "Сотрудники" at bounding box center [532, 20] width 59 height 13
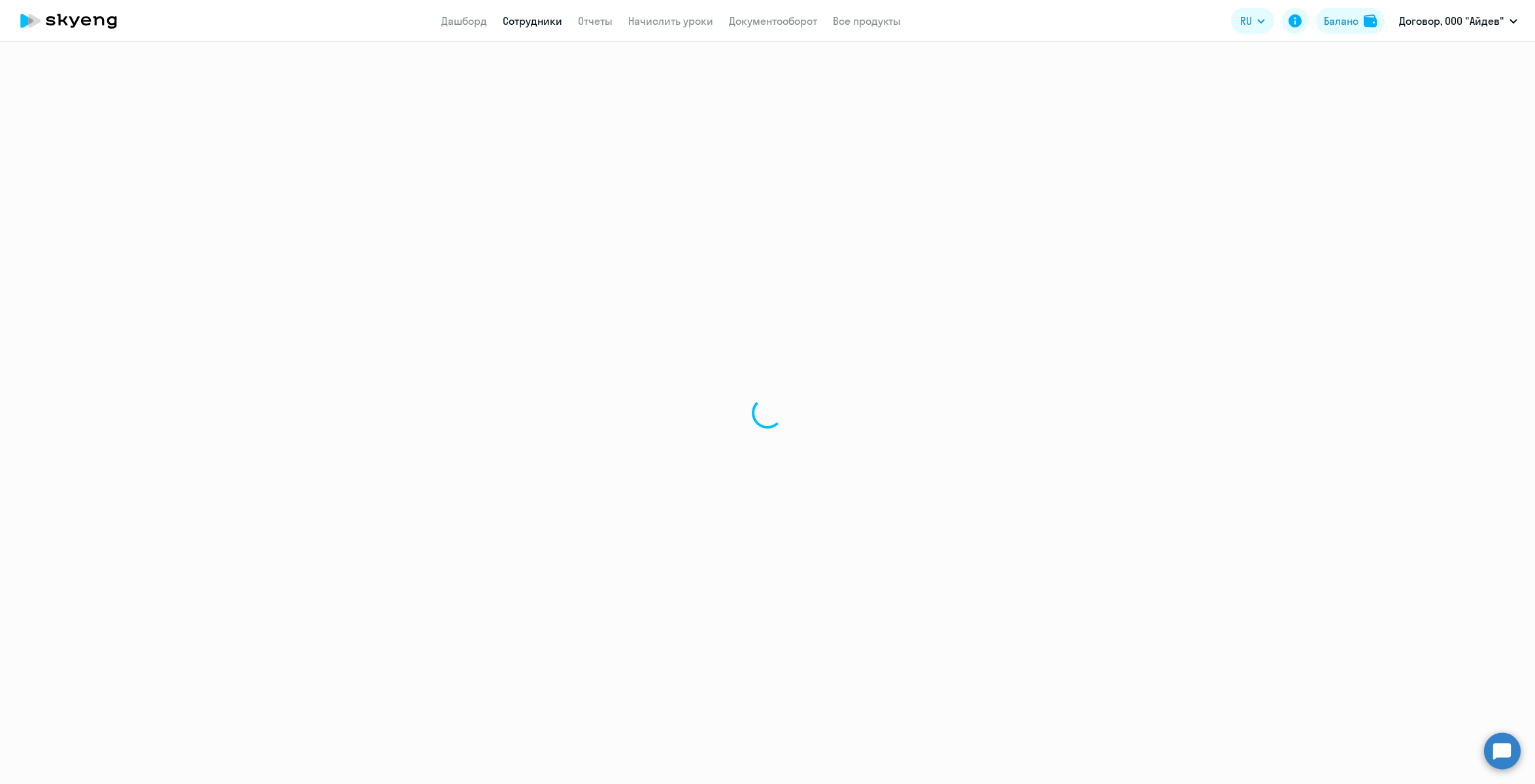
select select "30"
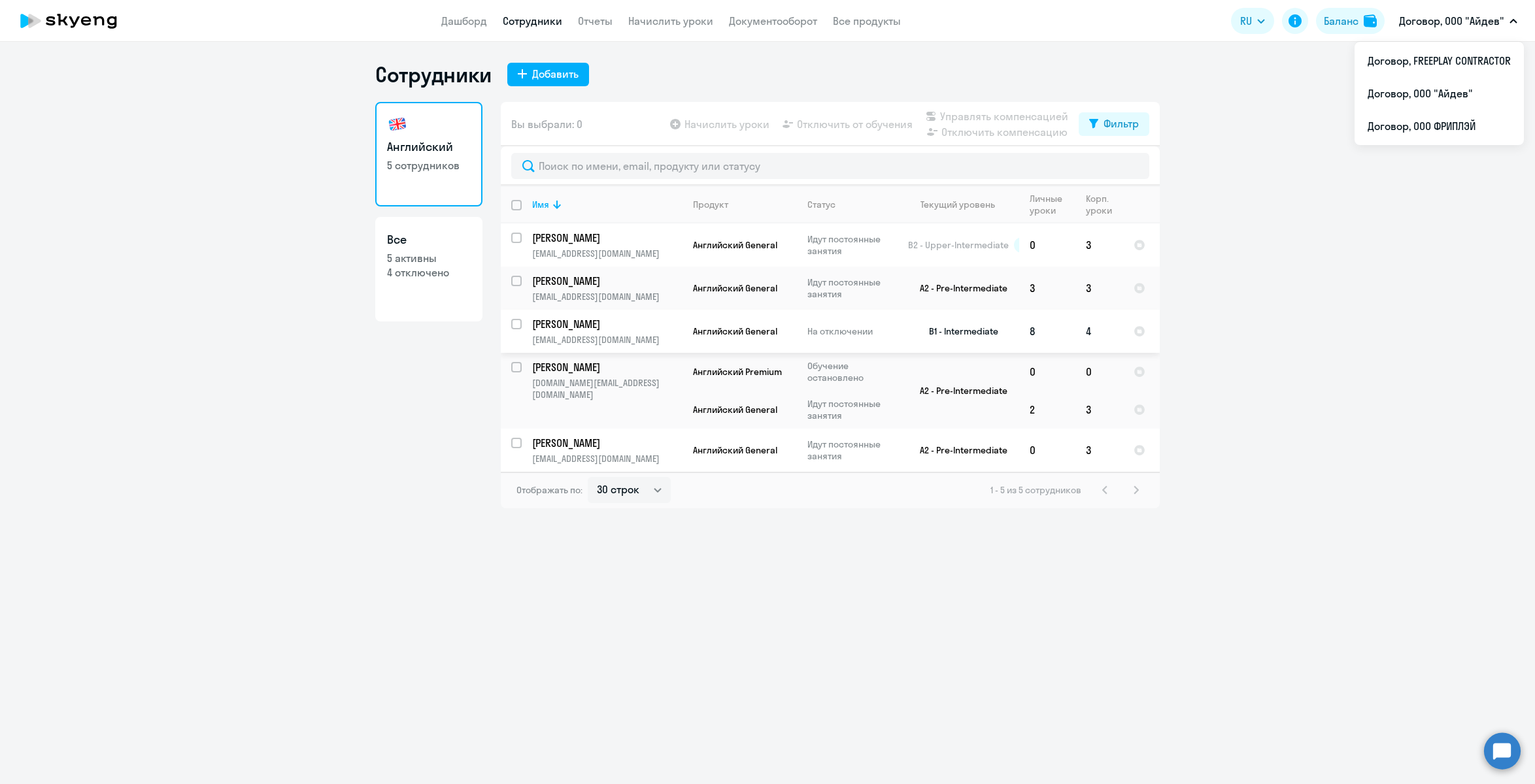
click at [567, 328] on p "[PERSON_NAME]" at bounding box center [606, 324] width 147 height 14
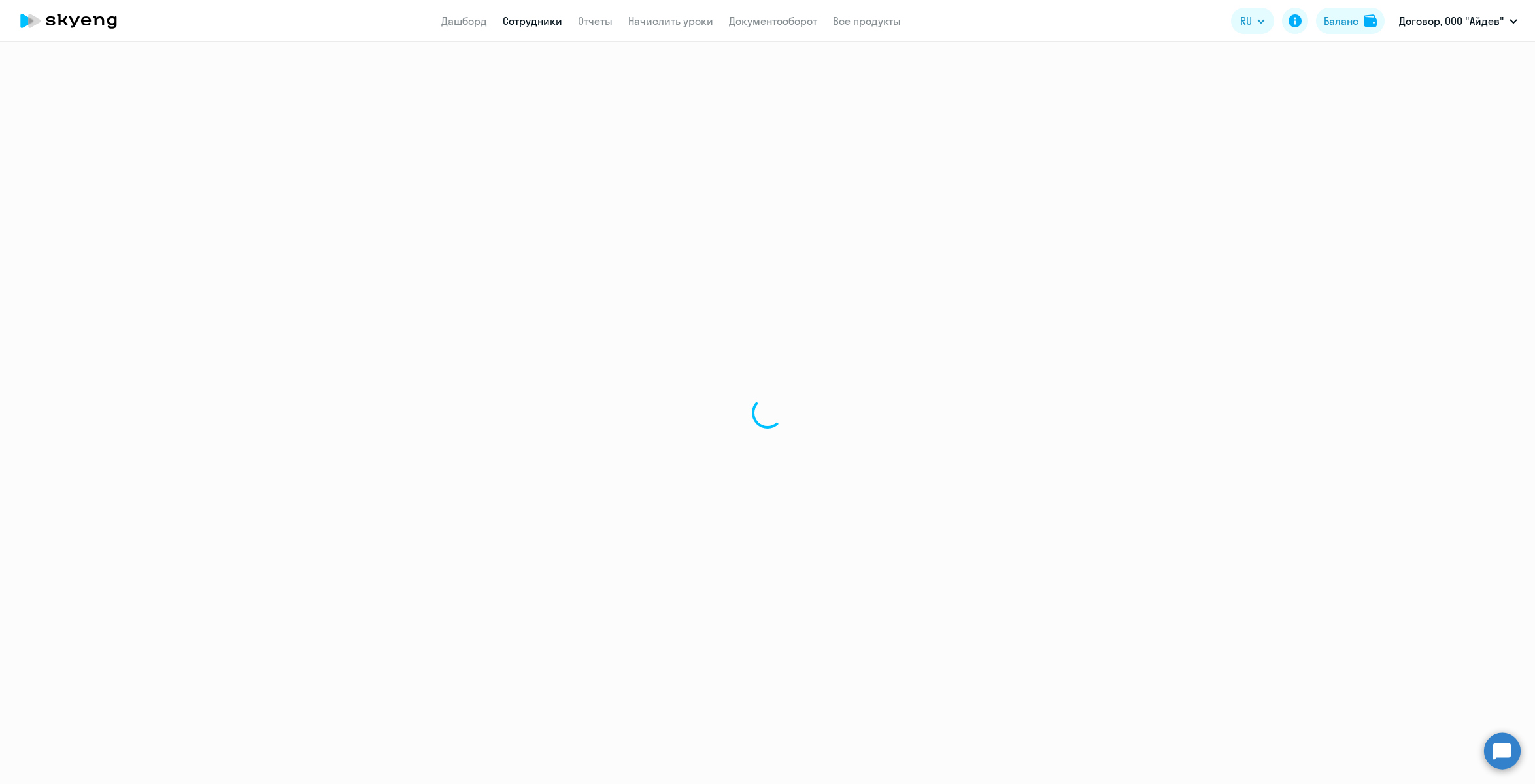
select select "english"
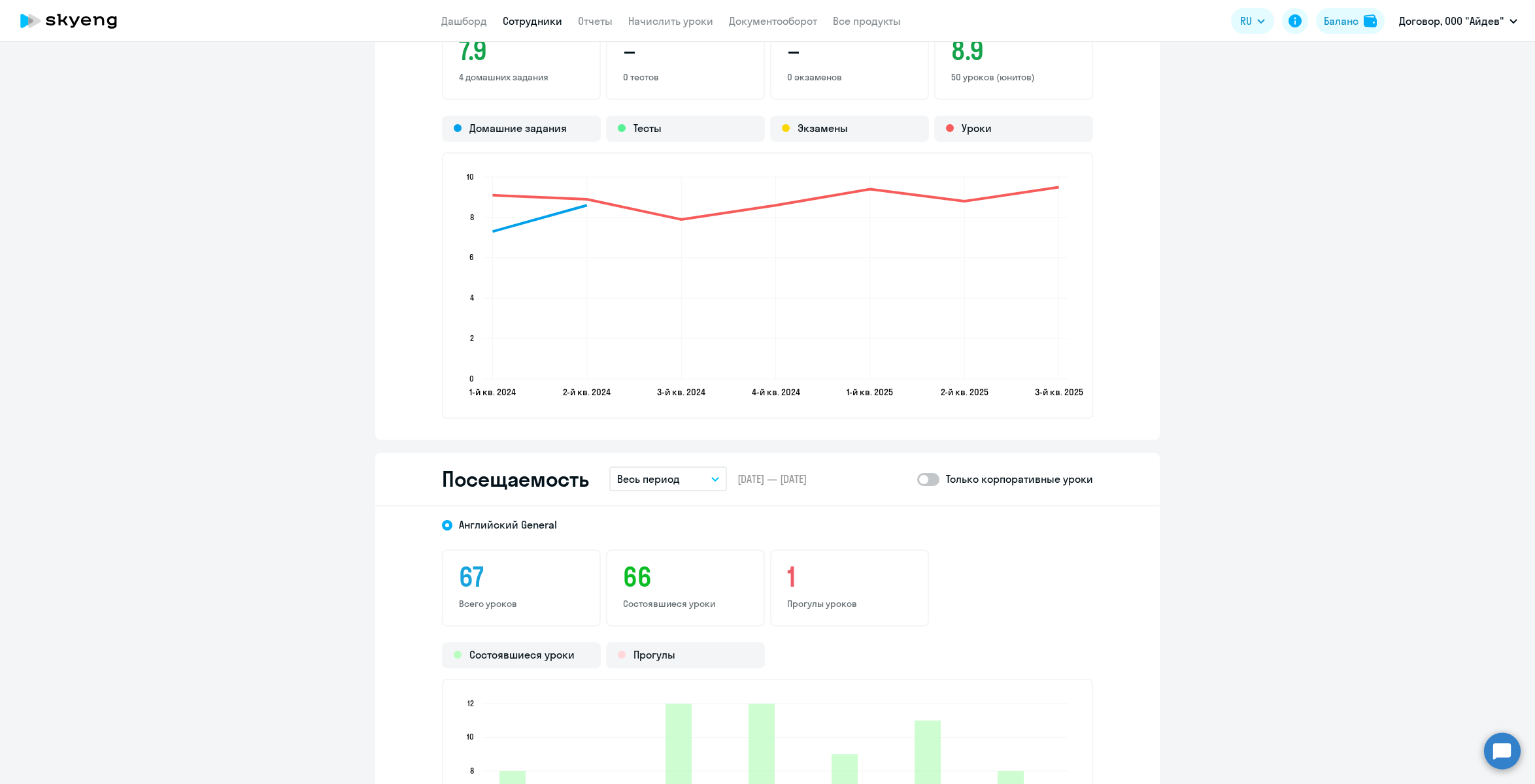
scroll to position [1296, 0]
click at [657, 477] on p "Весь период" at bounding box center [648, 478] width 62 height 16
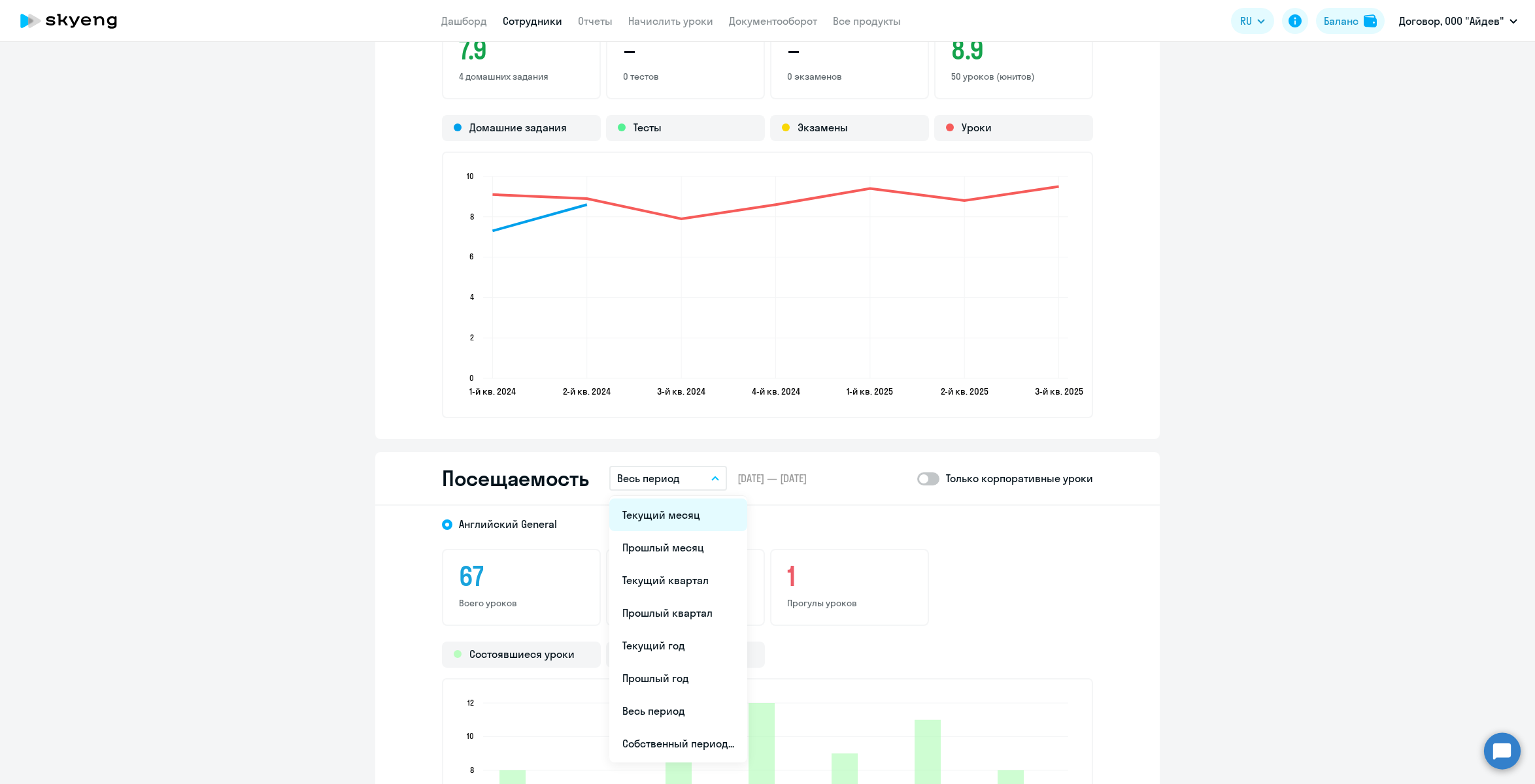
click at [664, 508] on li "Текущий месяц" at bounding box center [678, 515] width 138 height 33
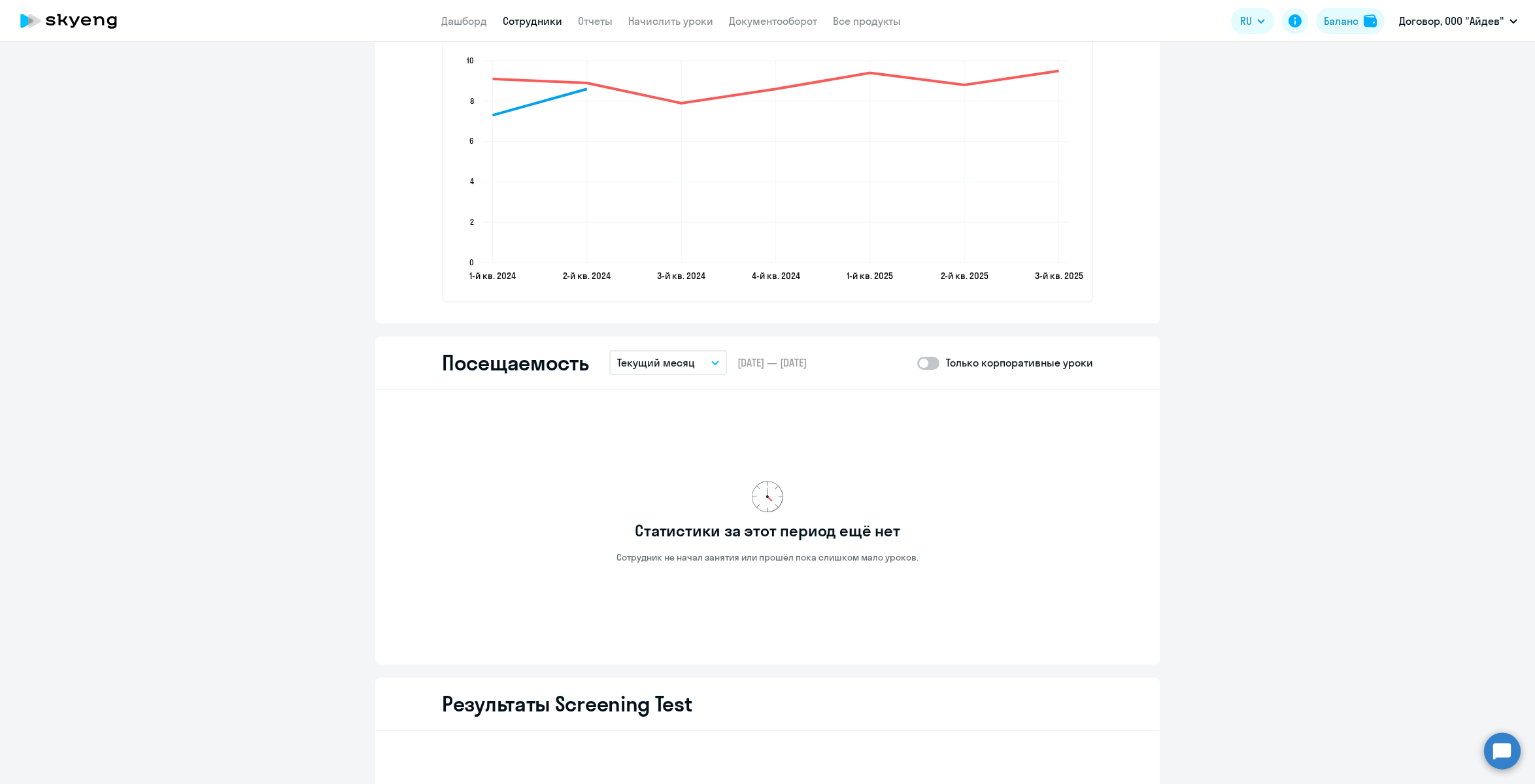
scroll to position [1414, 0]
click at [673, 378] on div "Посещаемость Текущий месяц Текущий месяц Прошлый месяц Текущий квартал [GEOGRAP…" at bounding box center [767, 361] width 784 height 54
click at [659, 371] on button "Текущий месяц" at bounding box center [668, 360] width 118 height 25
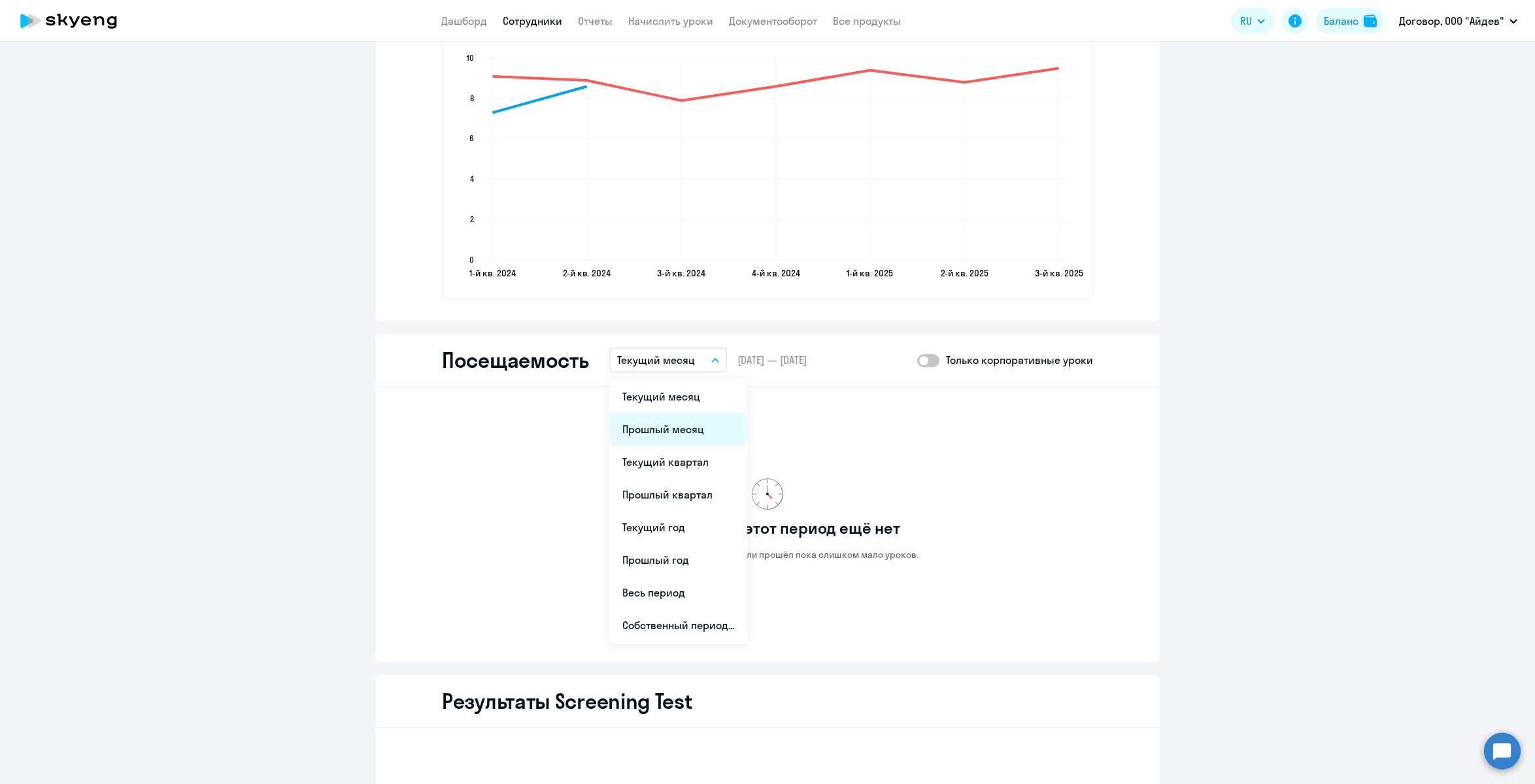
click at [656, 418] on li "Прошлый месяц" at bounding box center [678, 430] width 138 height 33
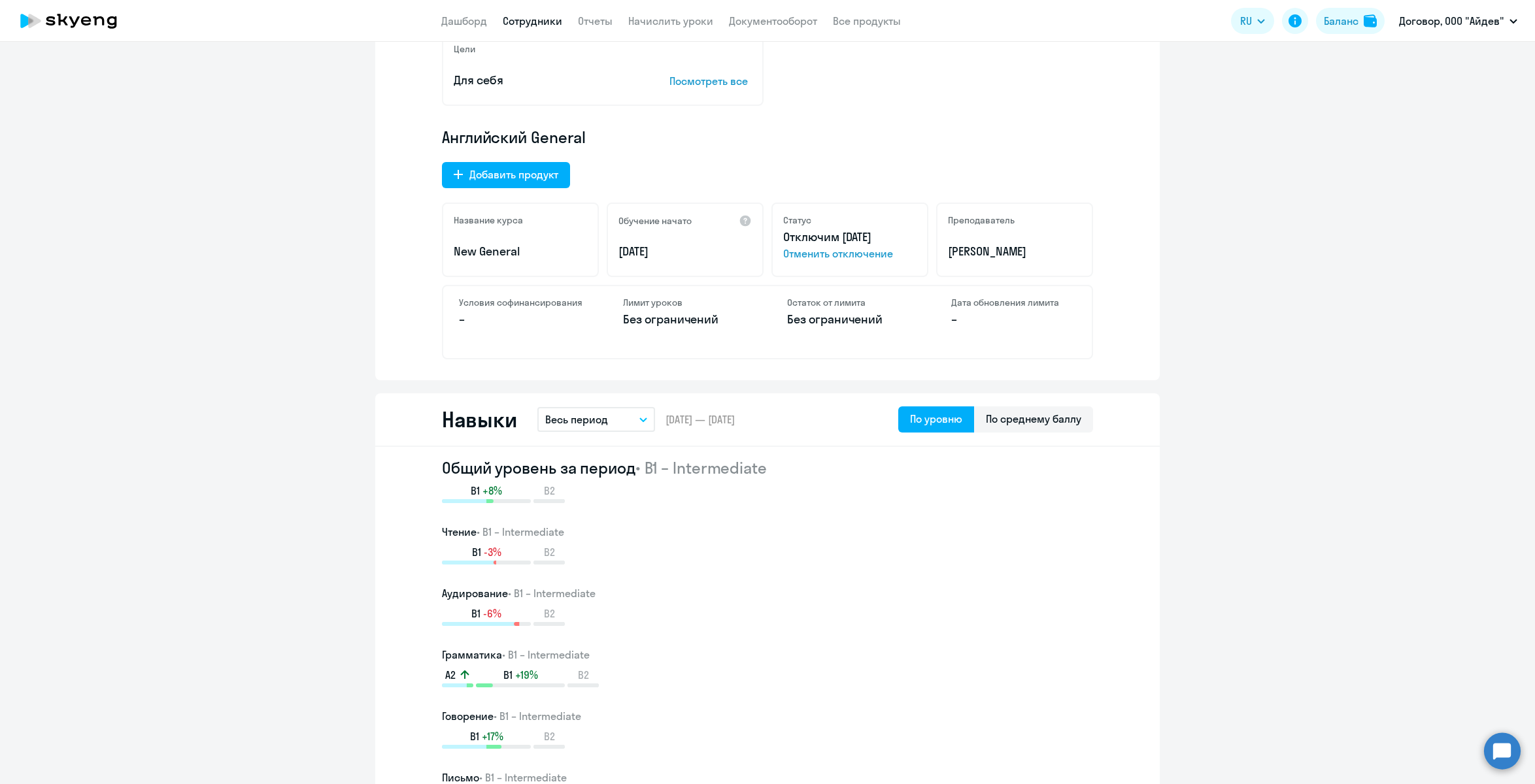
scroll to position [0, 0]
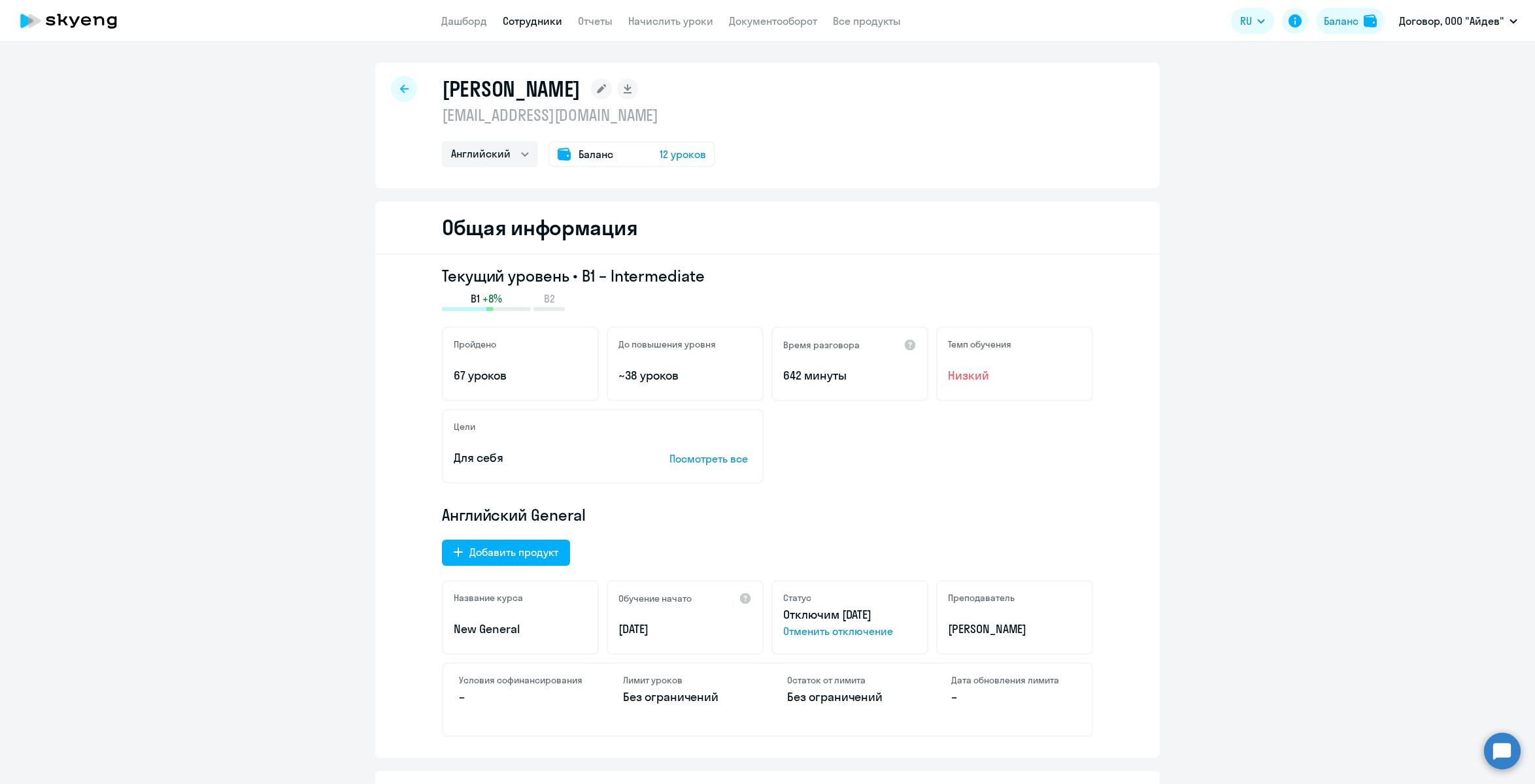
click at [433, 23] on app-header "Дашборд Сотрудники Отчеты Начислить уроки Документооборот Все продукты Дашборд …" at bounding box center [767, 21] width 1535 height 42
click at [453, 22] on link "Дашборд" at bounding box center [464, 20] width 46 height 13
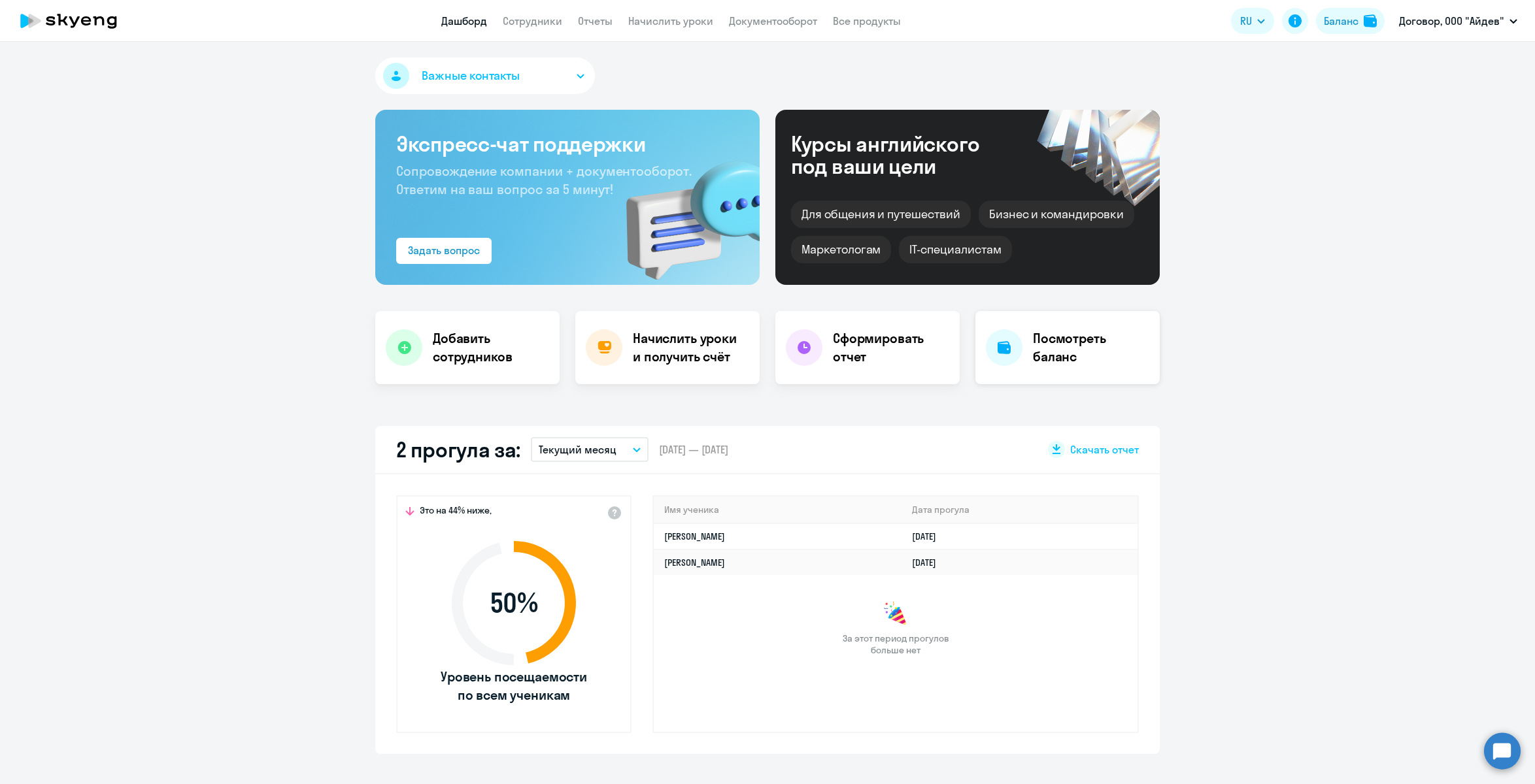
click at [1033, 345] on h4 "Посмотреть баланс" at bounding box center [1091, 347] width 116 height 37
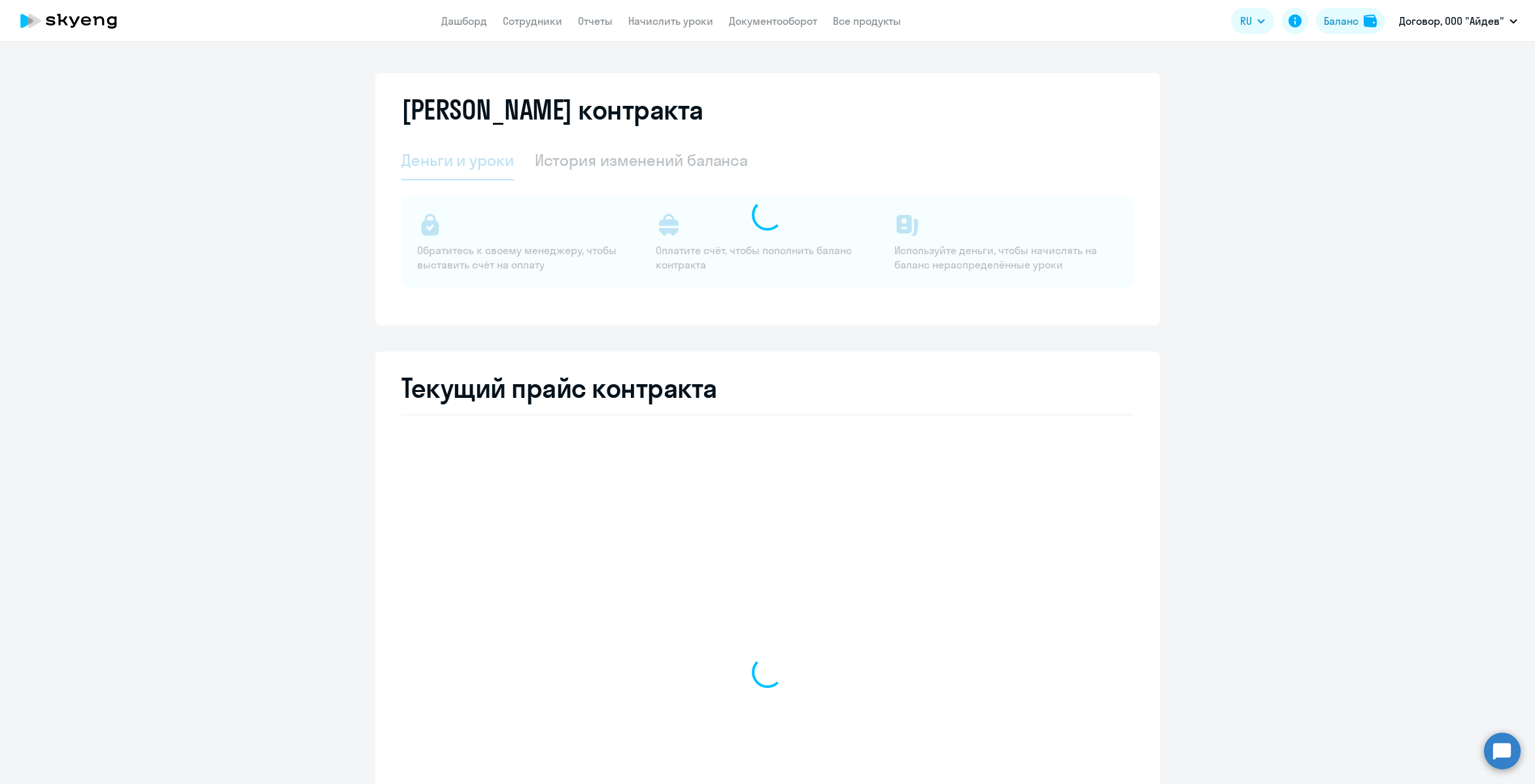
select select "english_adult_not_native_speaker"
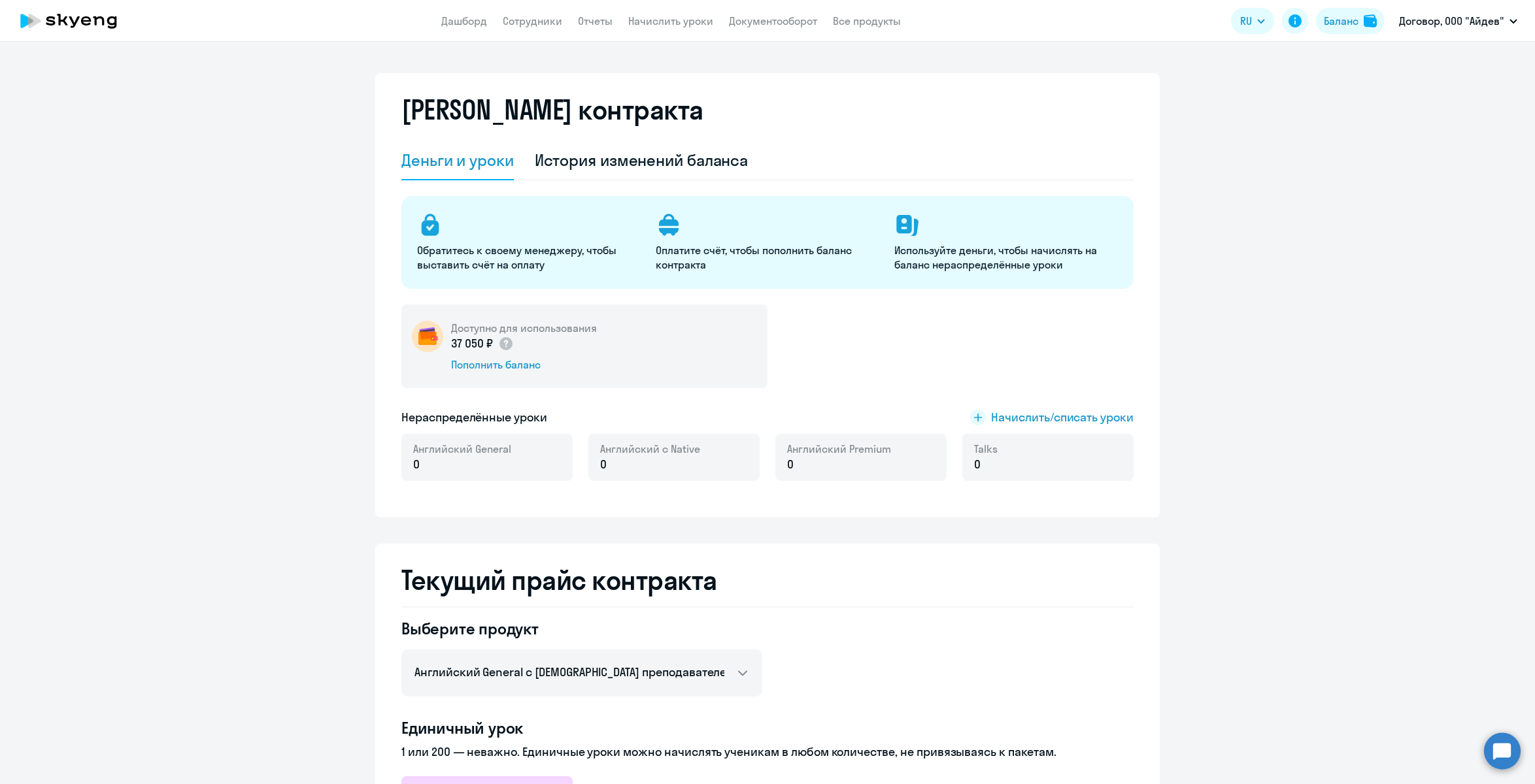
click at [492, 22] on nav "Дашборд Сотрудники Отчеты Начислить уроки Документооборот Все продукты" at bounding box center [671, 21] width 460 height 16
click at [473, 18] on link "Дашборд" at bounding box center [464, 20] width 46 height 13
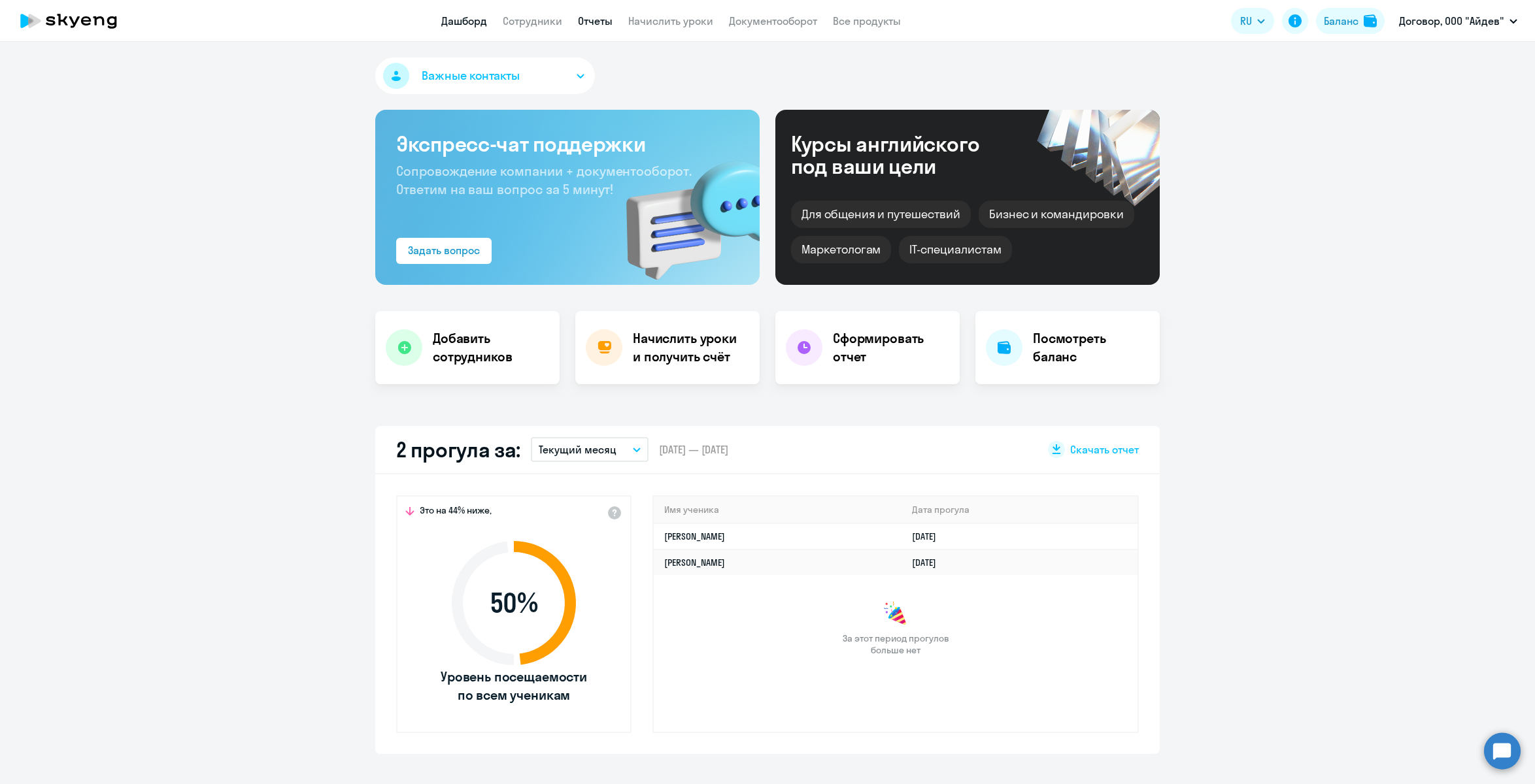
click at [595, 18] on link "Отчеты" at bounding box center [595, 20] width 34 height 13
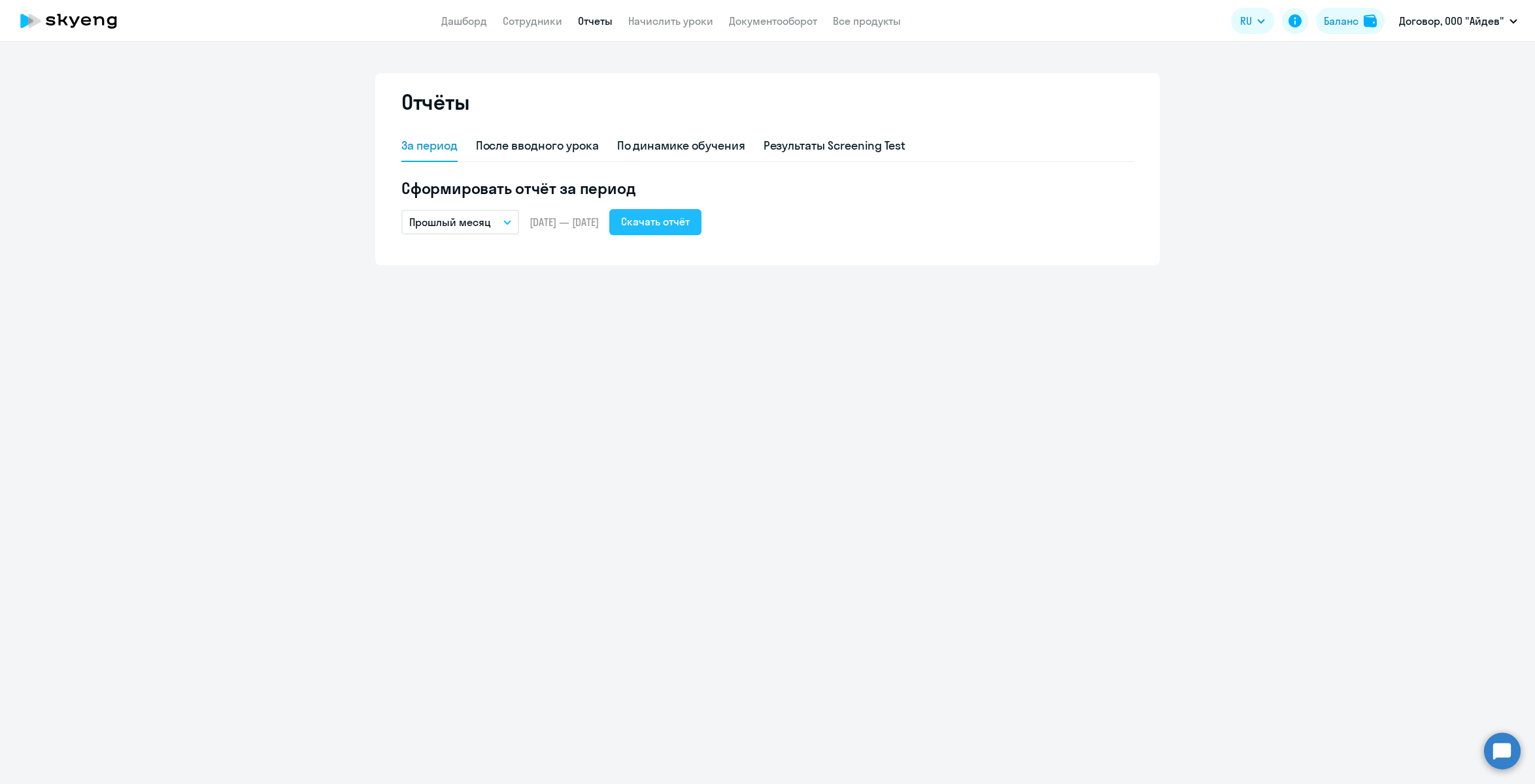
click at [690, 224] on div "Скачать отчёт" at bounding box center [656, 222] width 69 height 16
click at [513, 21] on link "Сотрудники" at bounding box center [532, 20] width 59 height 13
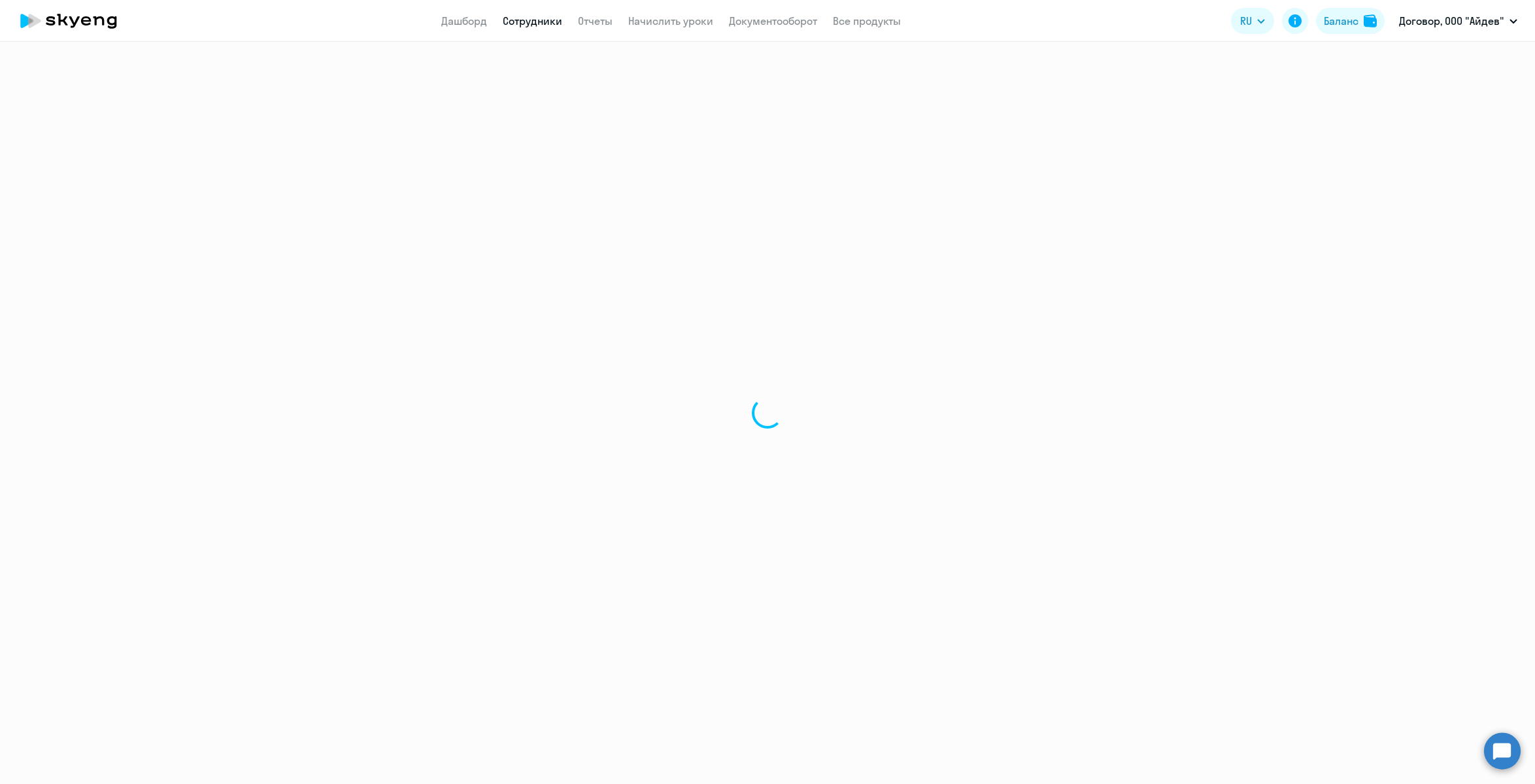
select select "30"
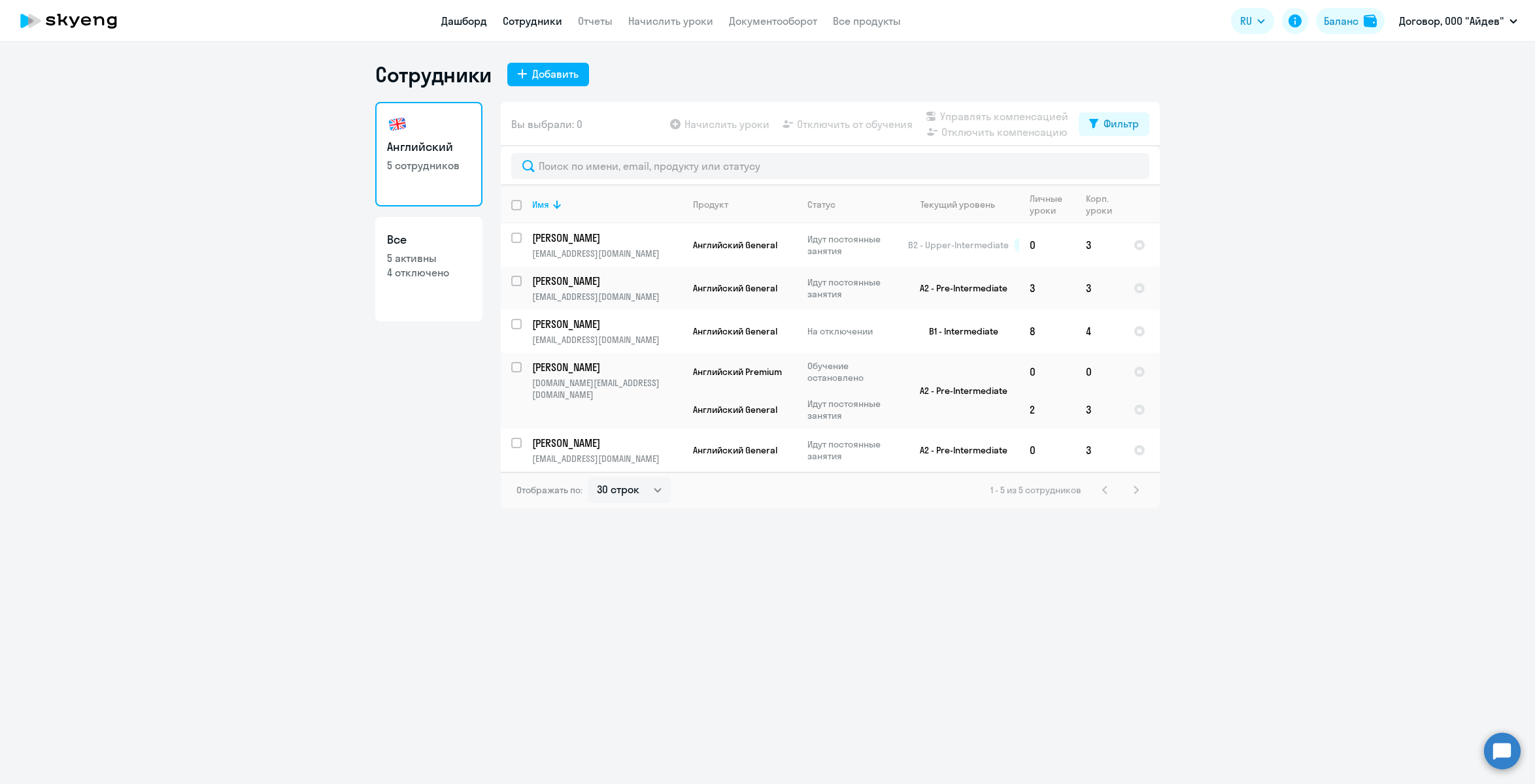
click at [474, 24] on link "Дашборд" at bounding box center [464, 20] width 46 height 13
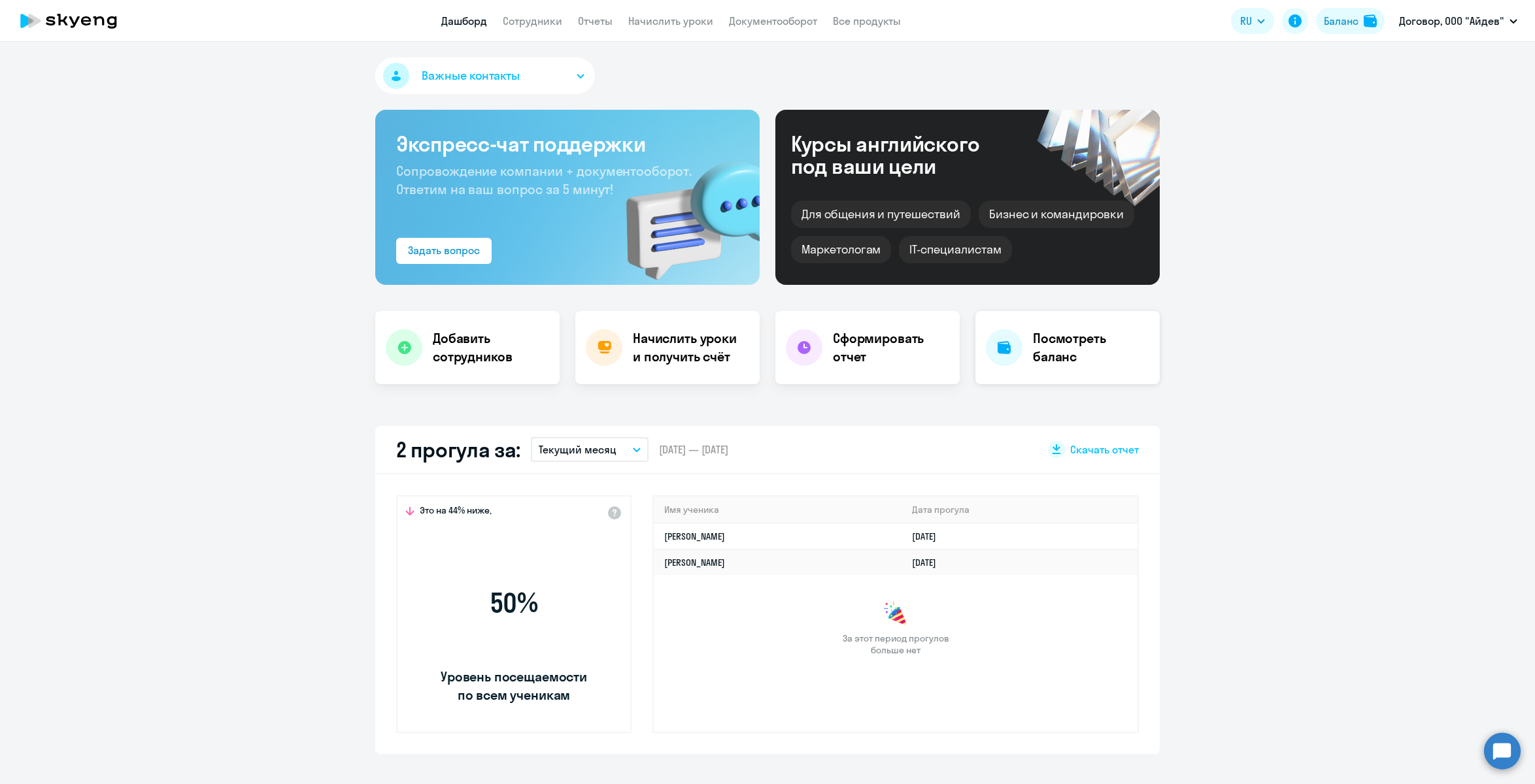
click at [1106, 333] on h4 "Посмотреть баланс" at bounding box center [1091, 347] width 116 height 37
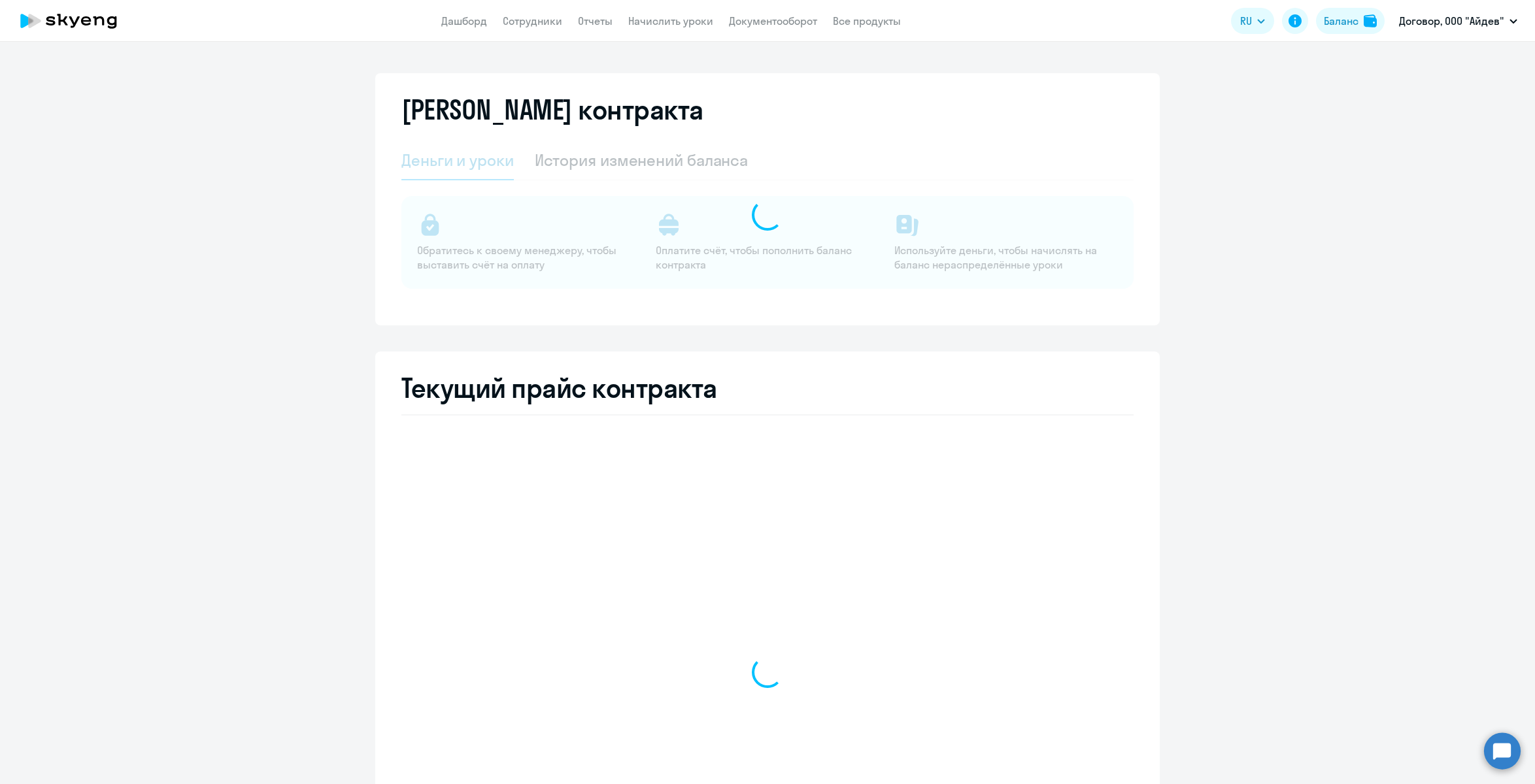
select select "english_adult_not_native_speaker"
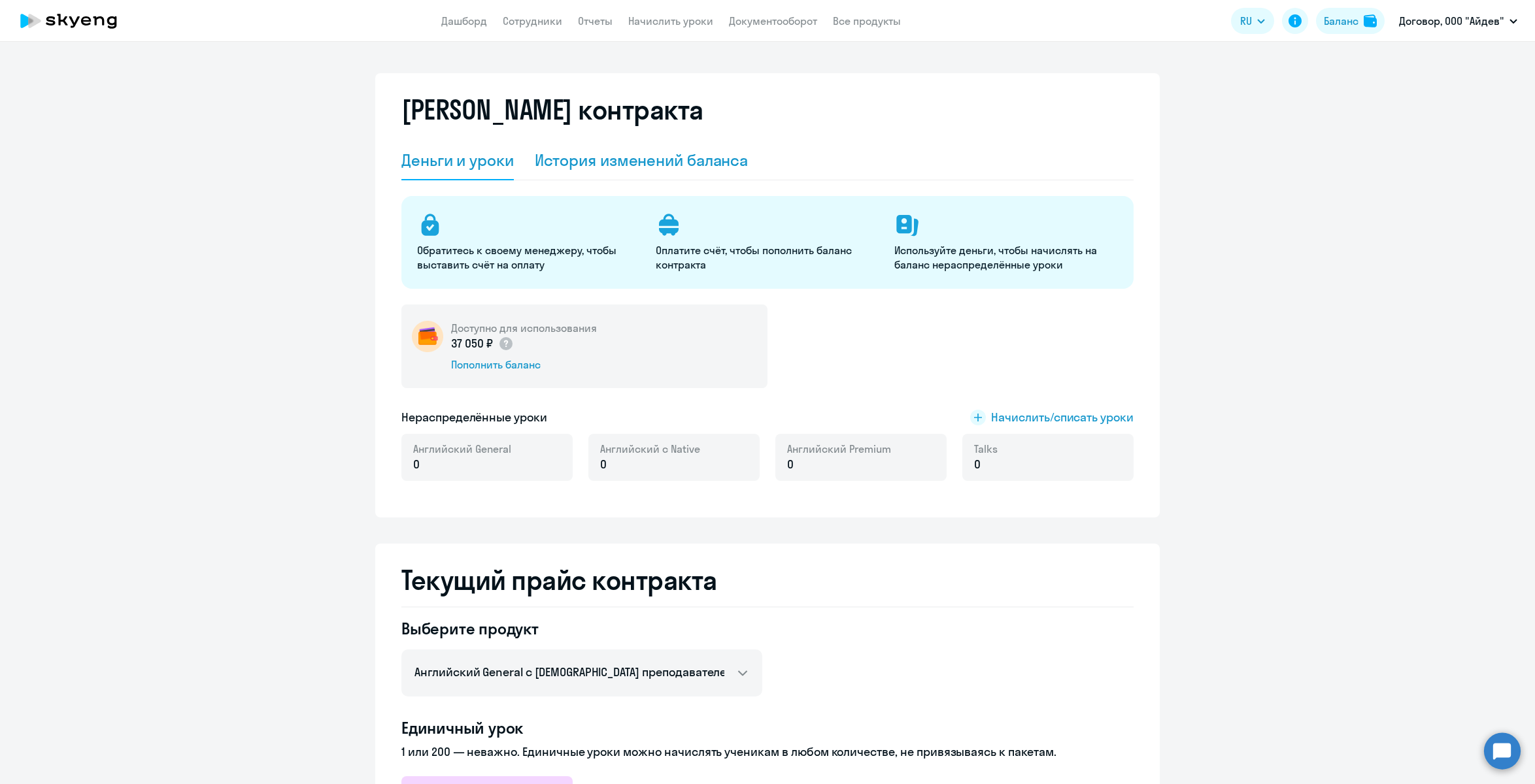
click at [596, 161] on div "История изменений баланса" at bounding box center [641, 160] width 214 height 21
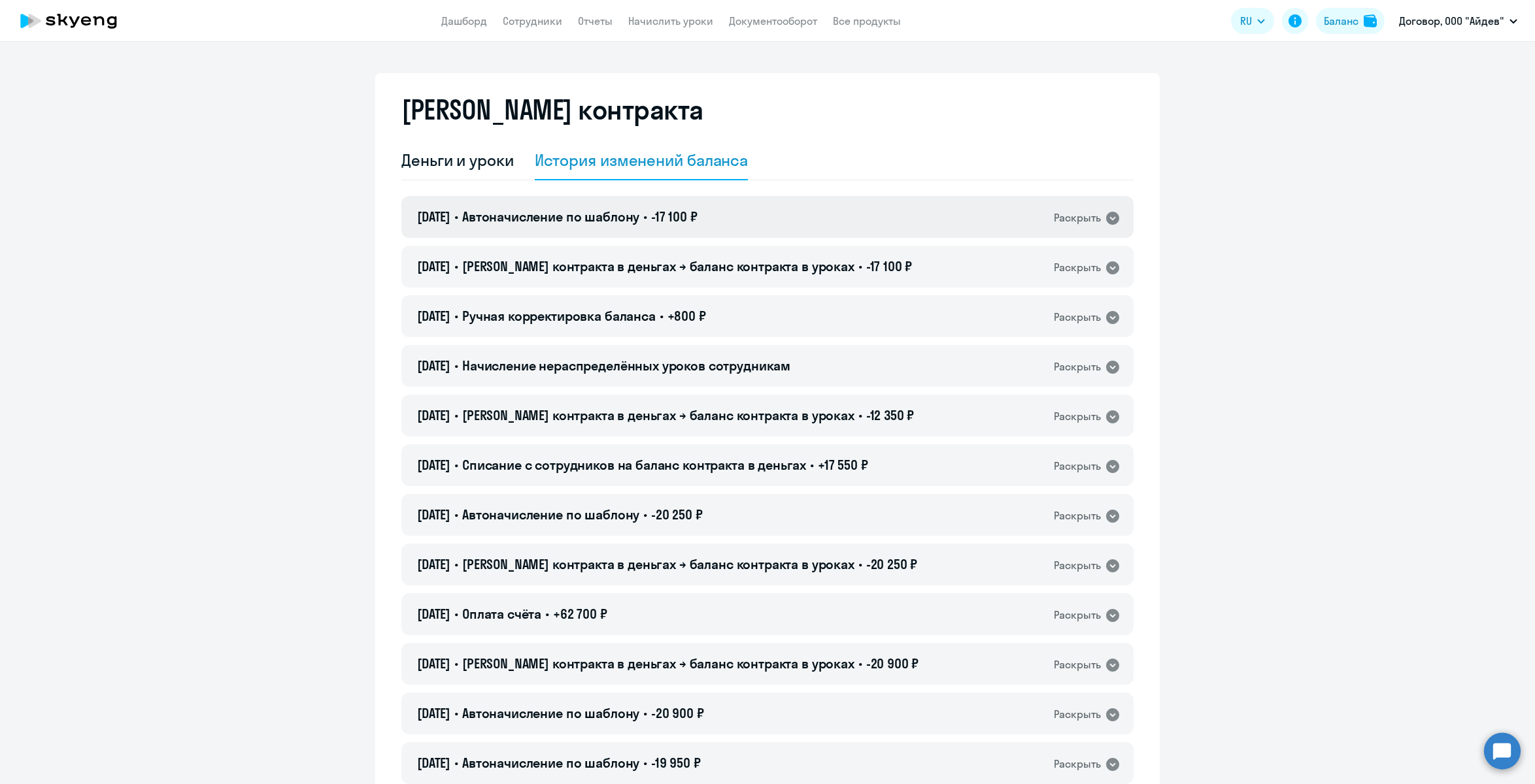
click at [1065, 215] on div "Раскрыть" at bounding box center [1078, 218] width 47 height 16
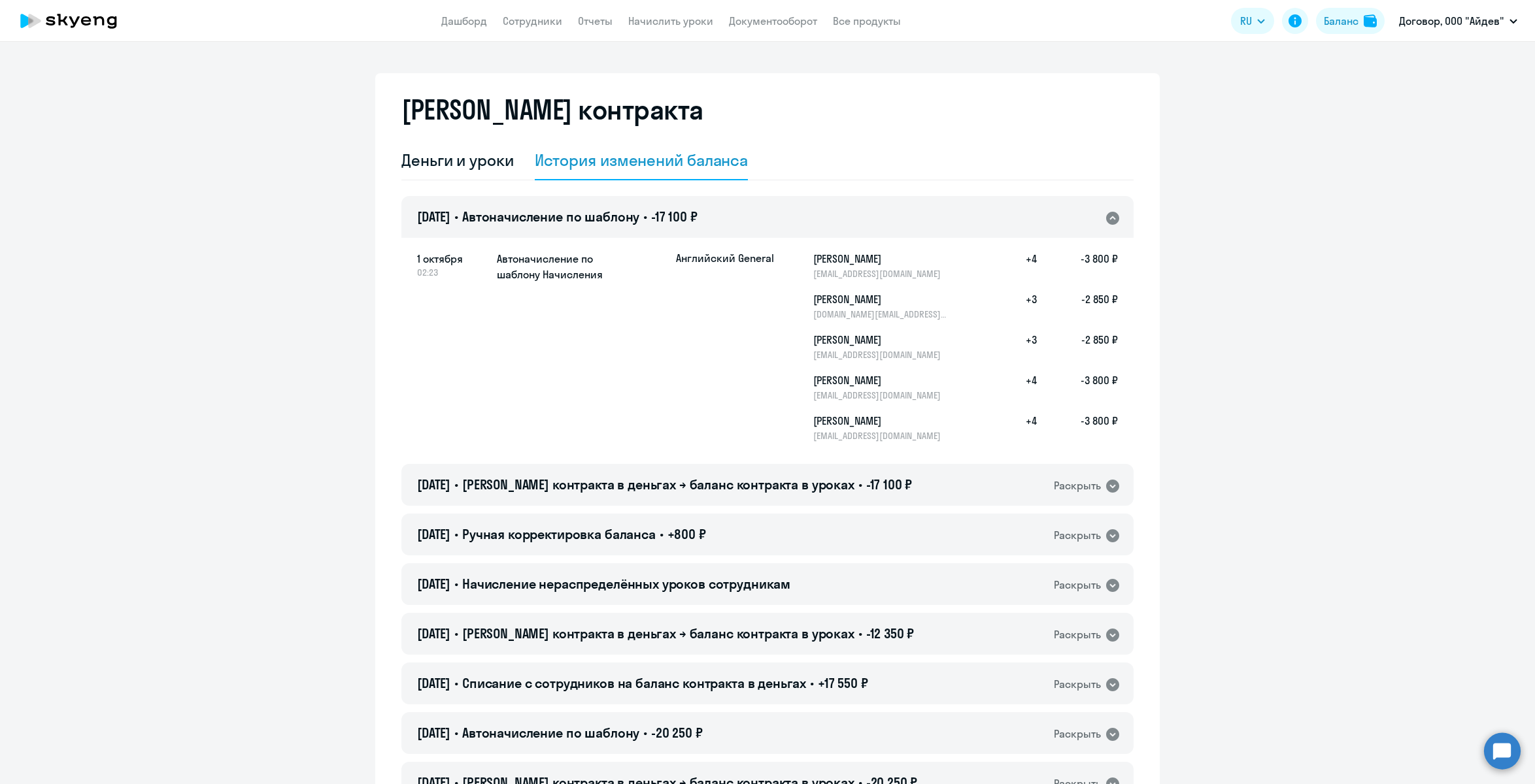
click at [474, 28] on app-menu-item-link "Дашборд" at bounding box center [464, 21] width 46 height 16
drag, startPoint x: 584, startPoint y: 19, endPoint x: 588, endPoint y: 26, distance: 8.1
click at [584, 19] on link "Отчеты" at bounding box center [595, 20] width 34 height 13
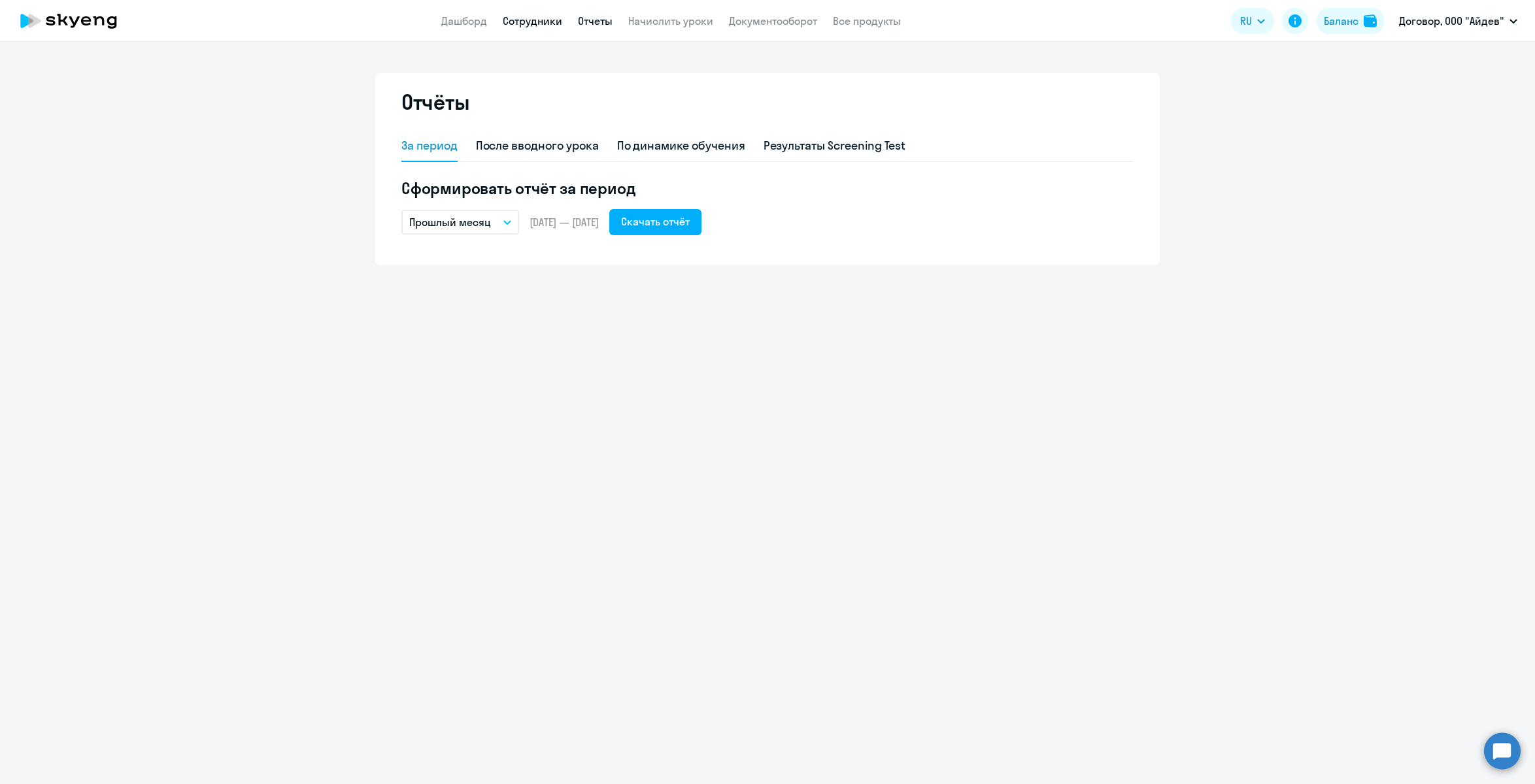
click at [511, 27] on link "Сотрудники" at bounding box center [532, 20] width 59 height 13
select select "30"
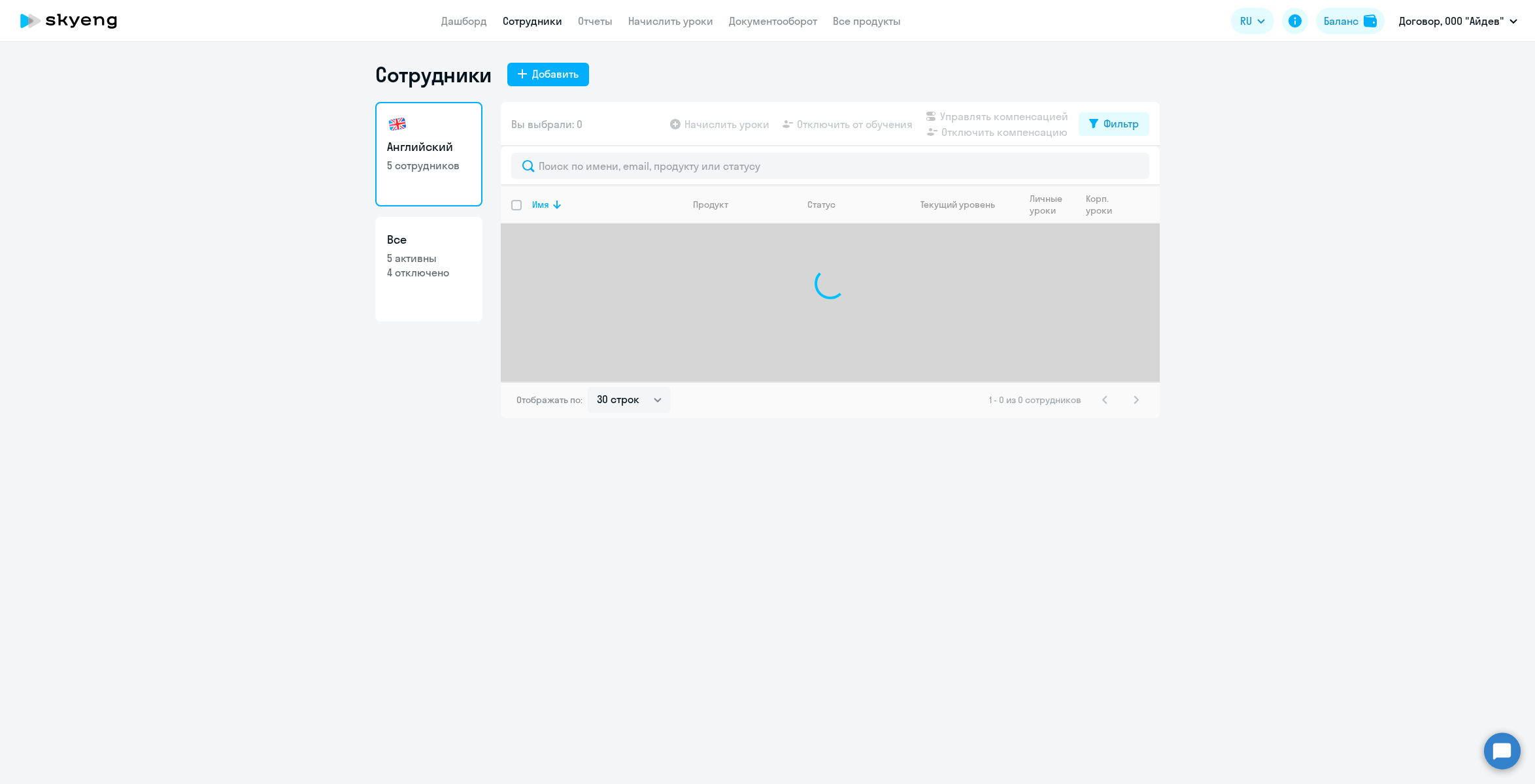
click at [463, 27] on app-menu-item-link "Дашборд" at bounding box center [464, 21] width 46 height 16
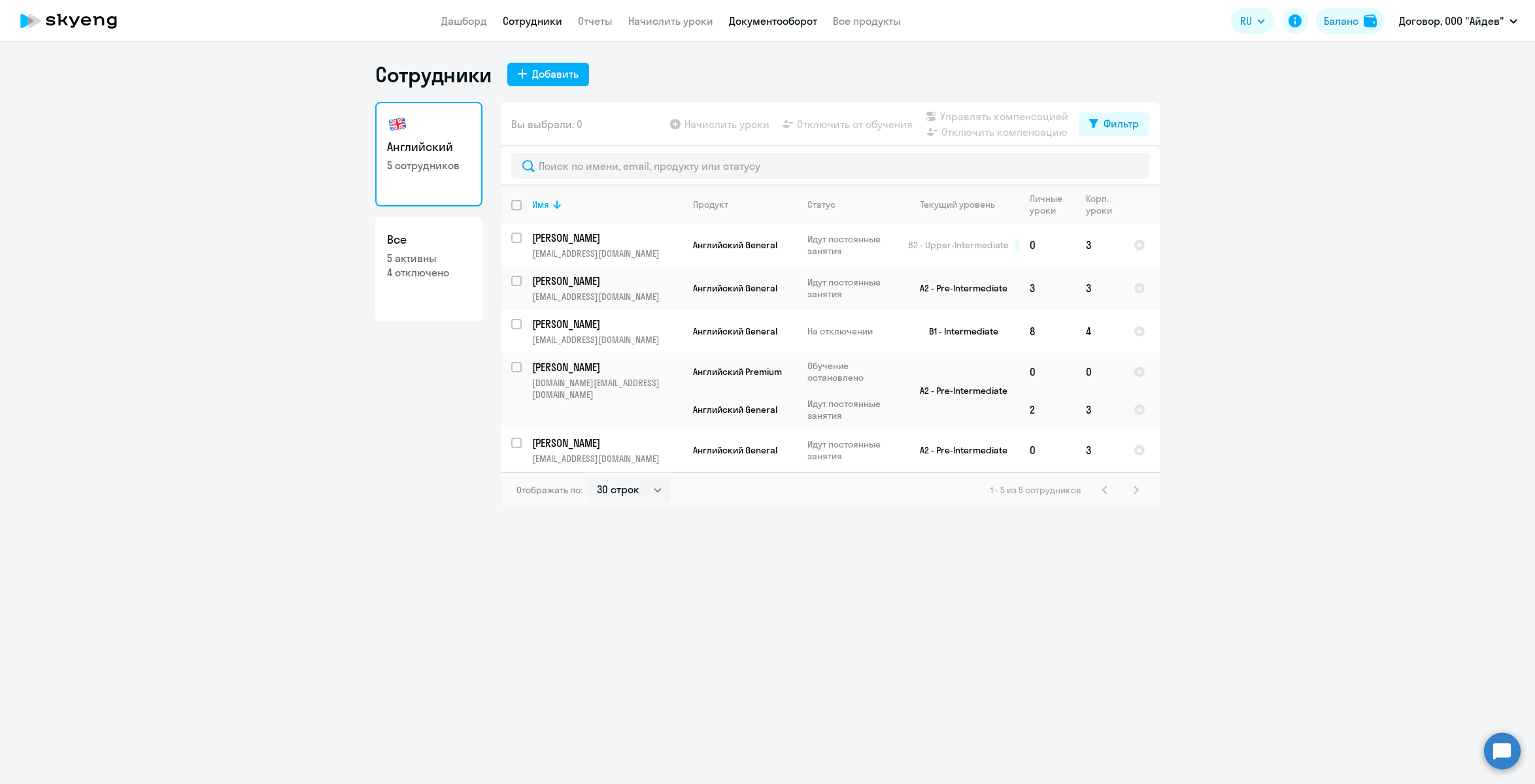
click at [813, 20] on link "Документооборот" at bounding box center [773, 20] width 88 height 13
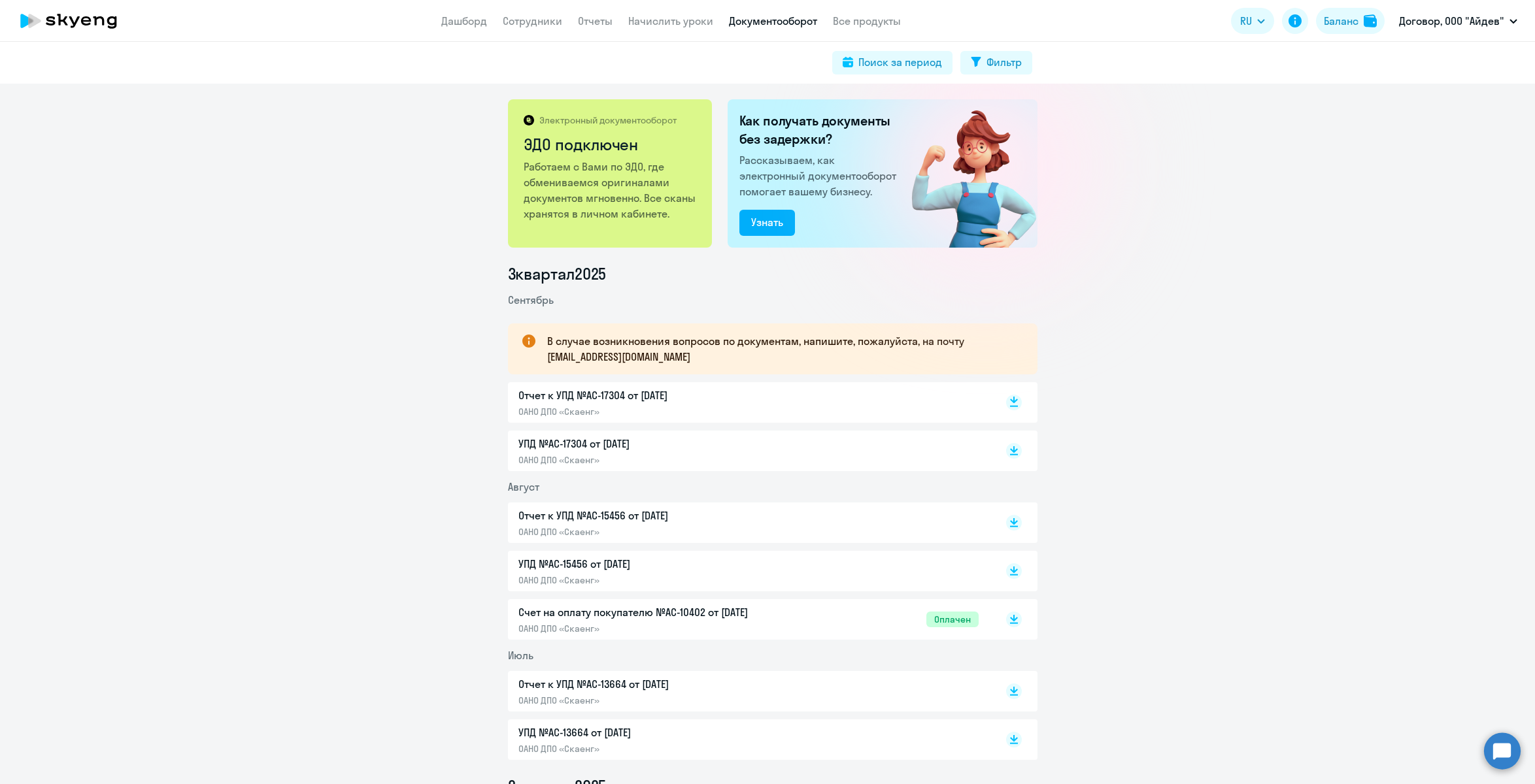
click at [1012, 404] on rect at bounding box center [1014, 403] width 16 height 16
click at [1006, 453] on rect at bounding box center [1014, 451] width 16 height 16
click at [478, 23] on link "Дашборд" at bounding box center [464, 20] width 46 height 13
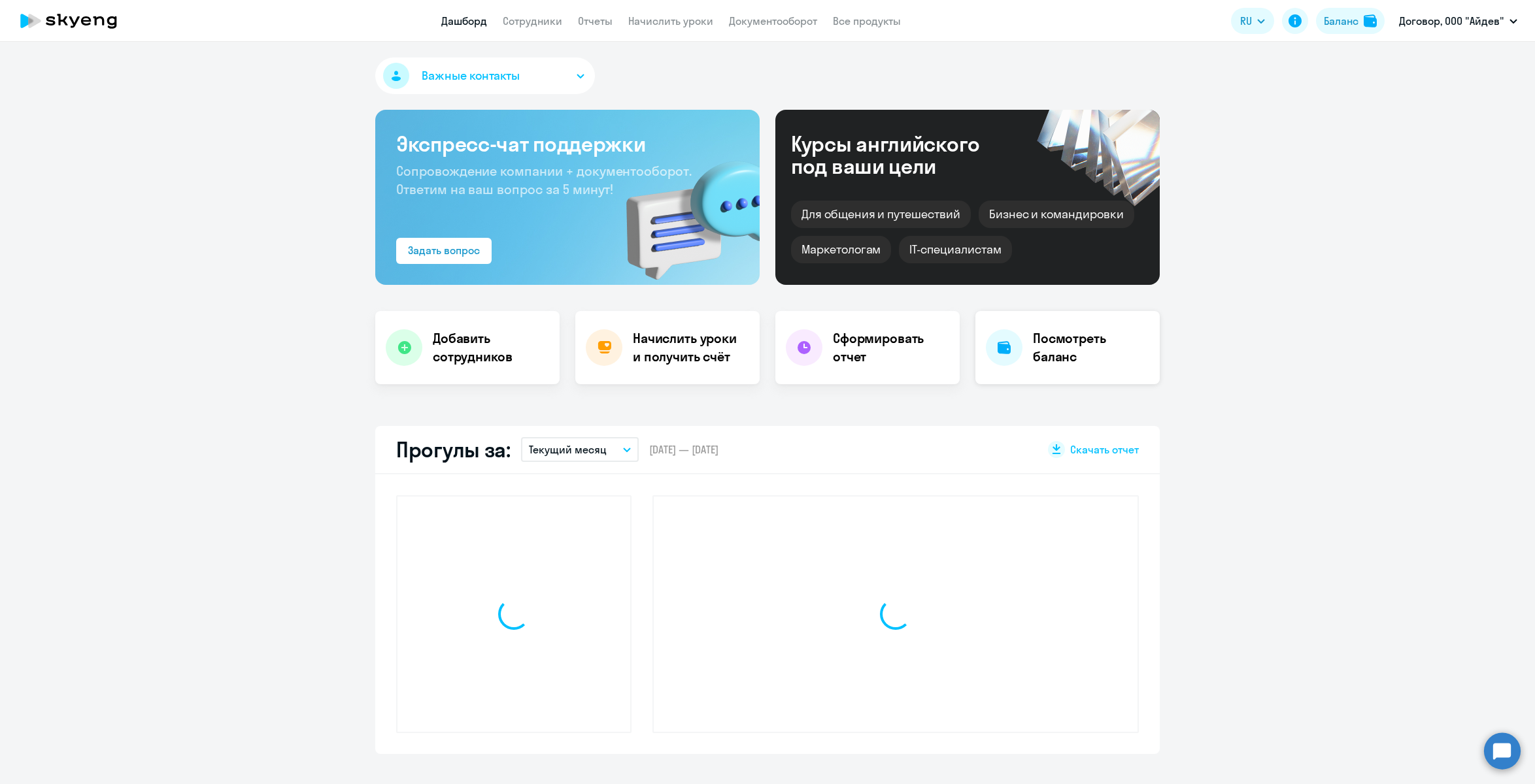
click at [1093, 353] on h4 "Посмотреть баланс" at bounding box center [1091, 347] width 116 height 37
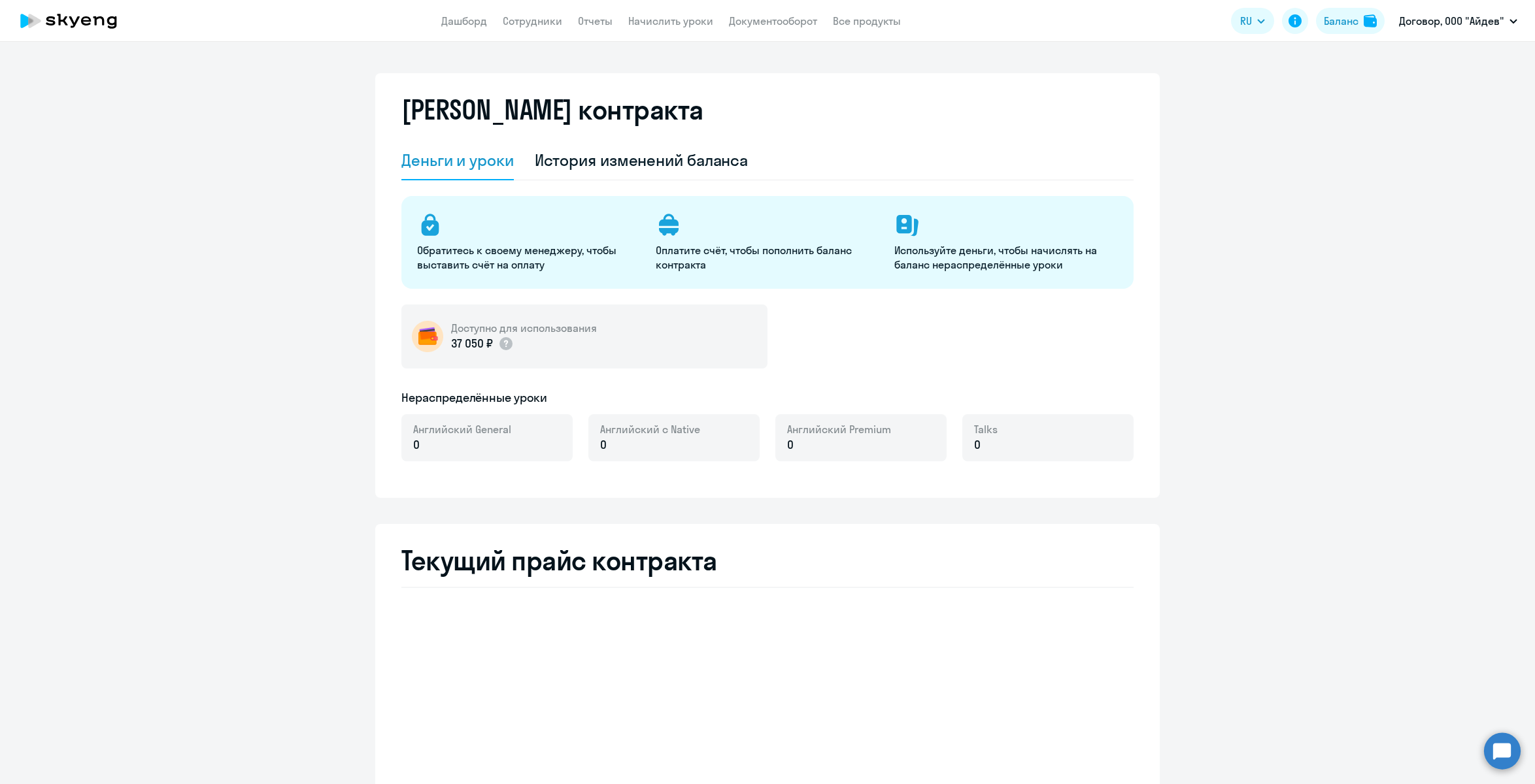
select select "english_adult_not_native_speaker"
